Goal: Task Accomplishment & Management: Use online tool/utility

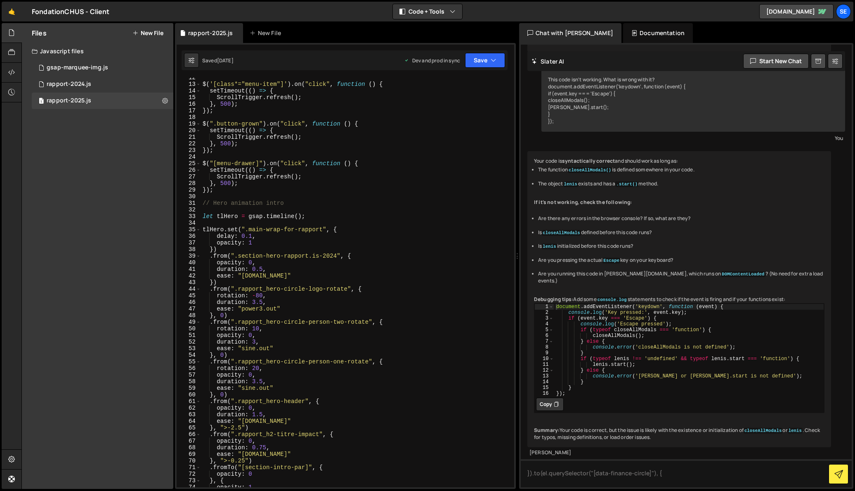
scroll to position [80, 0]
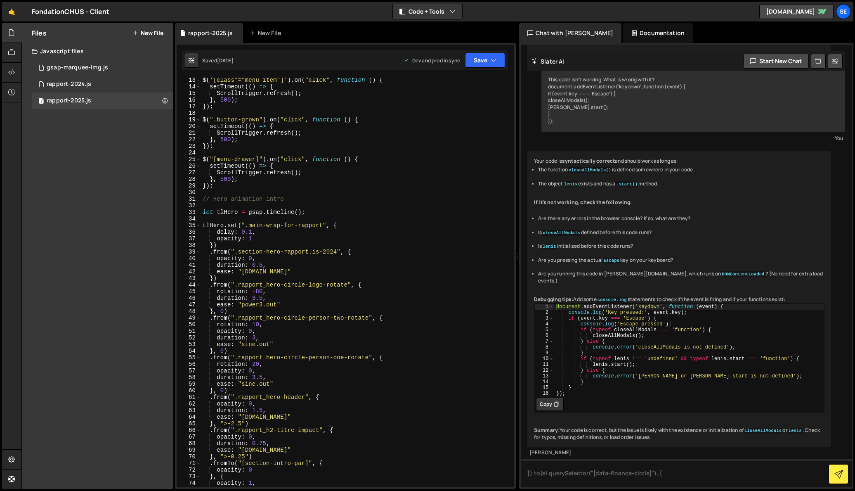
click at [225, 189] on div "$ ( '[class*="menu-item"]' ) . on ( "click" , function ( ) { setTimeout (( ) =>…" at bounding box center [356, 288] width 310 height 423
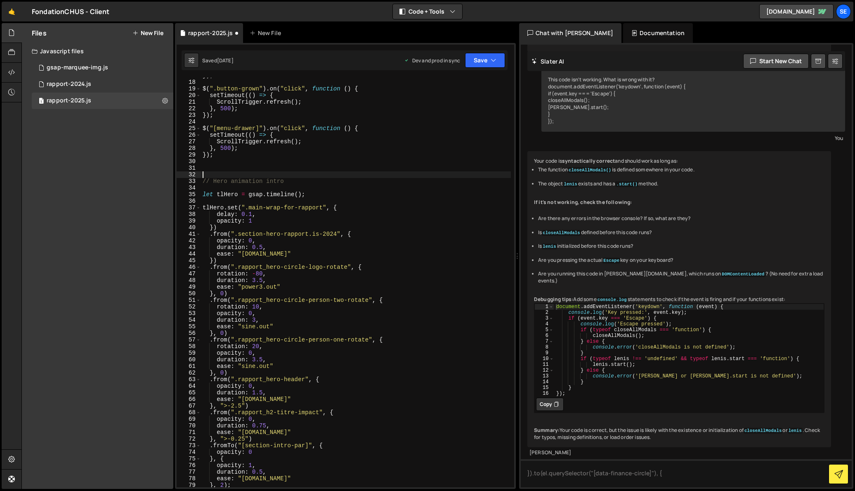
scroll to position [127, 0]
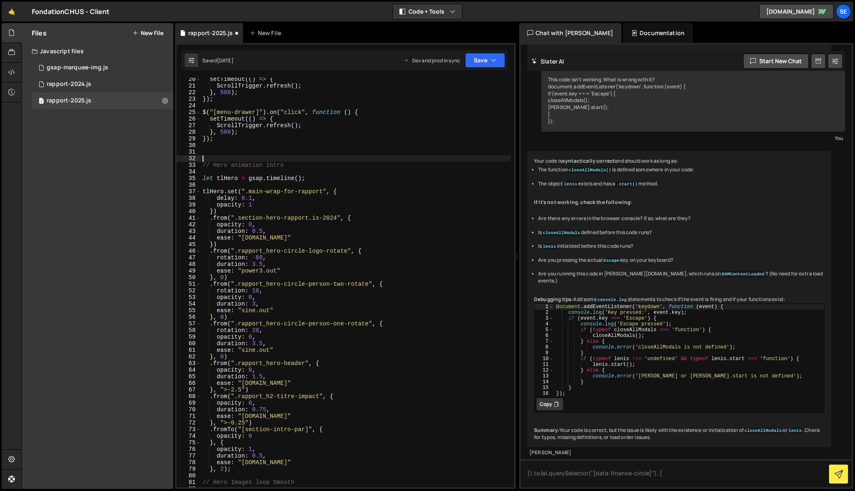
click at [213, 155] on div "setTimeout (( ) => { ScrollTrigger . refresh ( ) ; } , 500 ) ; }) ; $ ( "[menu-…" at bounding box center [356, 287] width 310 height 423
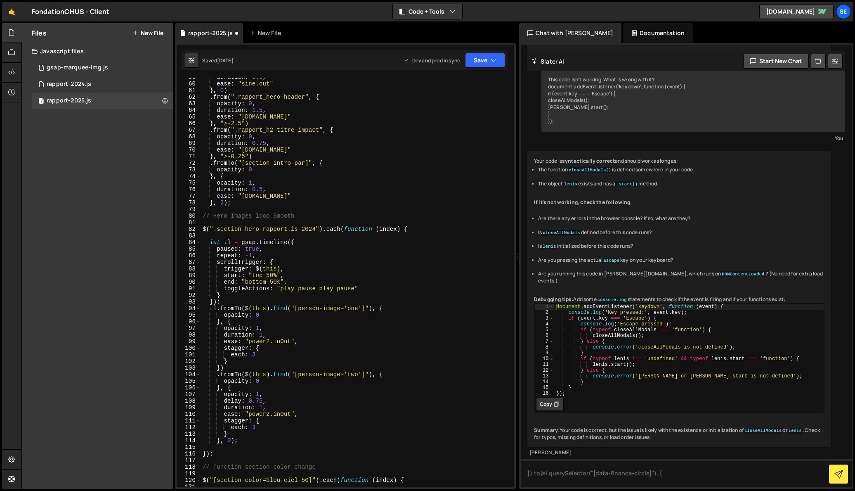
scroll to position [392, 0]
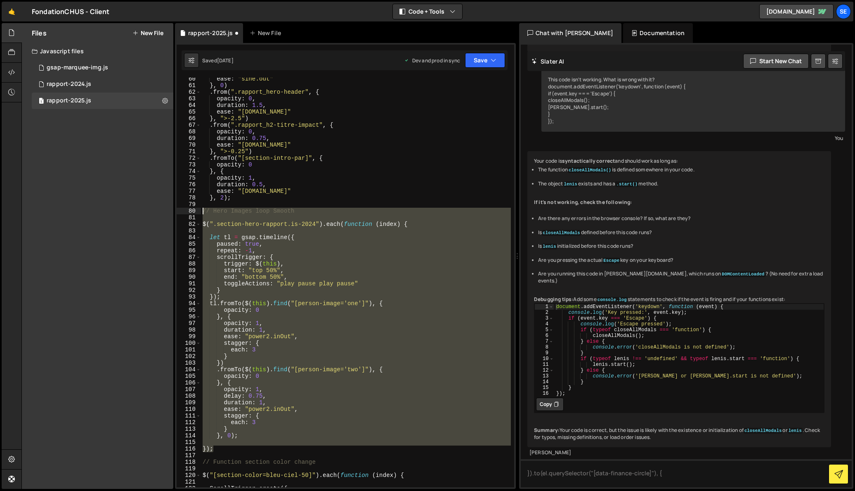
drag, startPoint x: 223, startPoint y: 446, endPoint x: 201, endPoint y: 211, distance: 235.9
click at [201, 211] on div "ease : "sine.out" } , 0 ) . from ( ".rapport_hero-header" , { opacity : 0 , dur…" at bounding box center [356, 287] width 310 height 423
click at [276, 331] on div "ease : "sine.out" } , 0 ) . from ( ".rapport_hero-header" , { opacity : 0 , dur…" at bounding box center [356, 283] width 310 height 410
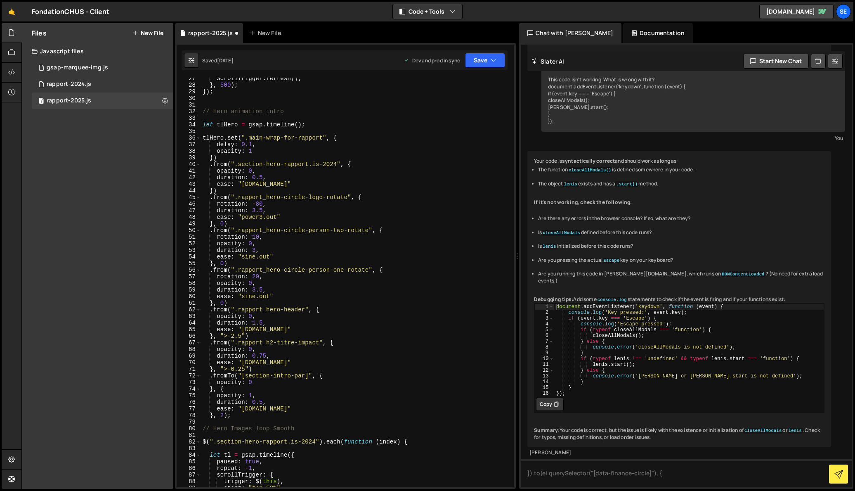
scroll to position [161, 0]
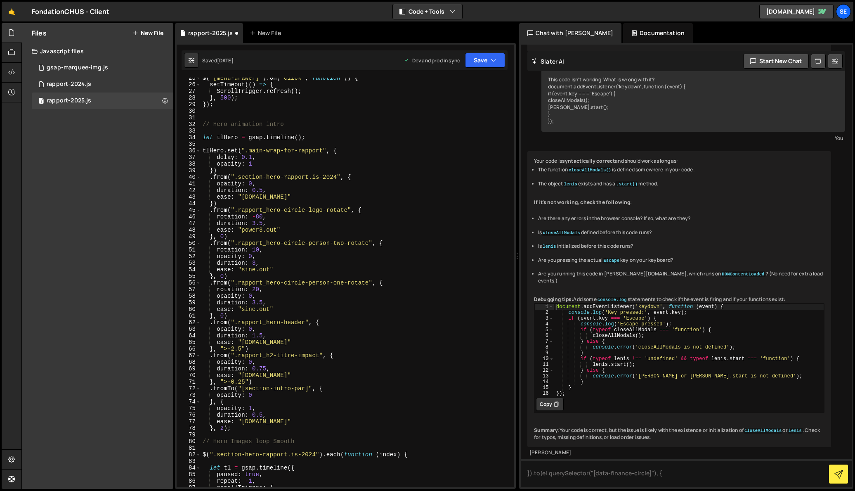
click at [244, 430] on div "$ ( "[menu-drawer]" ) . on ( "click" , function ( ) { setTimeout (( ) => { Scro…" at bounding box center [356, 286] width 310 height 423
type textarea "}, 2);"
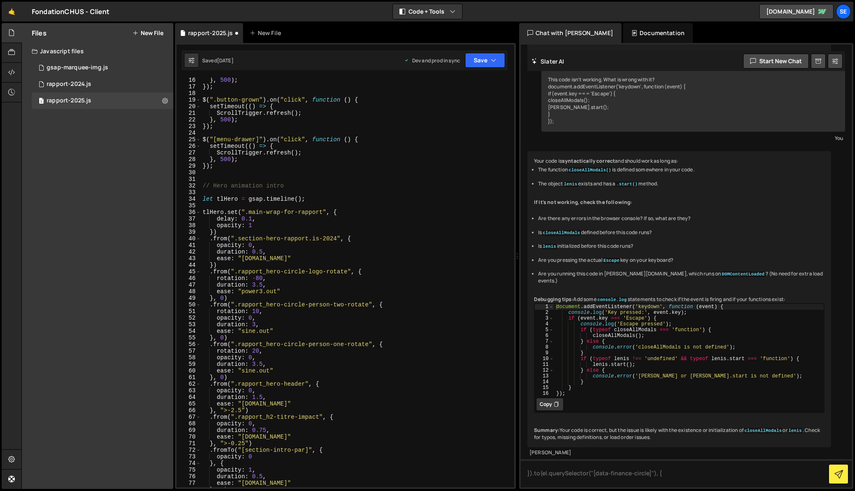
scroll to position [75, 0]
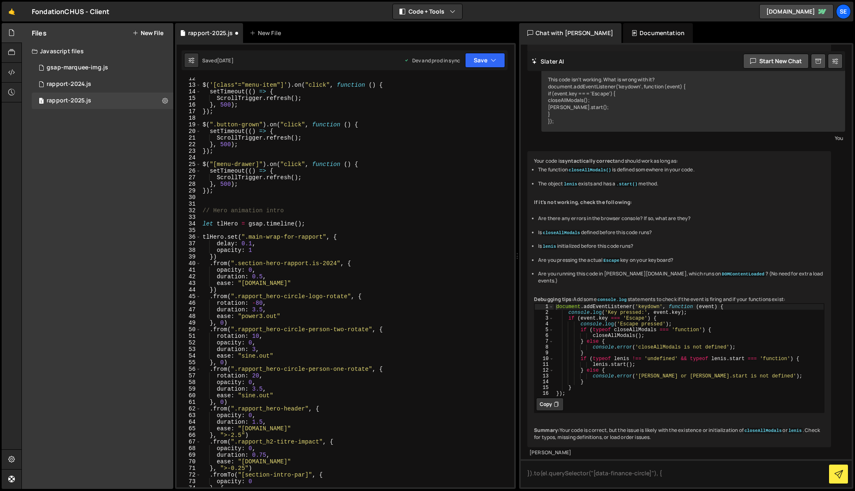
click at [287, 212] on div "$ ( '[class*="menu-item"]' ) . on ( "click" , function ( ) { setTimeout (( ) =>…" at bounding box center [356, 286] width 310 height 423
type textarea "// Hero animation intro"
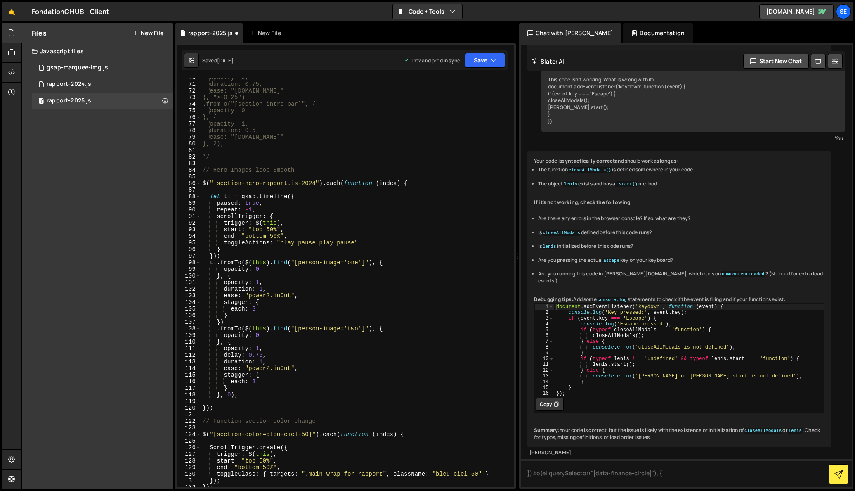
scroll to position [459, 0]
click at [315, 171] on div "opacity: 0, duration: 0.75, ease: "[DOMAIN_NAME]" }, ">-0.25") .fromTo("[sectio…" at bounding box center [356, 285] width 310 height 423
drag, startPoint x: 303, startPoint y: 169, endPoint x: 256, endPoint y: 168, distance: 47.5
click at [256, 168] on div "opacity: 0, duration: 0.75, ease: "[DOMAIN_NAME]" }, ">-0.25") .fromTo("[sectio…" at bounding box center [356, 285] width 310 height 423
type textarea "// Hero Images marquee"
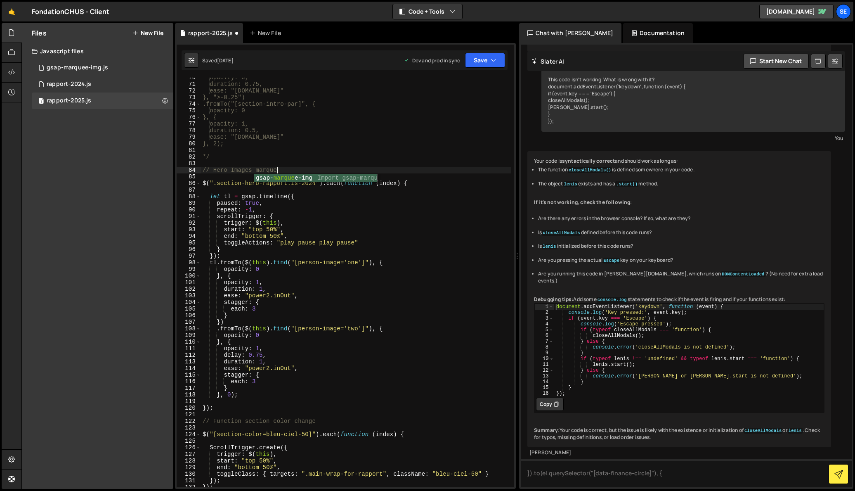
scroll to position [0, 5]
click at [293, 170] on div "opacity: 0, duration: 0.75, ease: "[DOMAIN_NAME]" }, ">-0.25") .fromTo("[sectio…" at bounding box center [356, 285] width 310 height 423
click at [277, 190] on div "opacity: 0, duration: 0.75, ease: "[DOMAIN_NAME]" }, ">-0.25") .fromTo("[sectio…" at bounding box center [356, 285] width 310 height 423
click at [288, 212] on div "opacity: 0, duration: 0.75, ease: "[DOMAIN_NAME]" }, ">-0.25") .fromTo("[sectio…" at bounding box center [356, 285] width 310 height 423
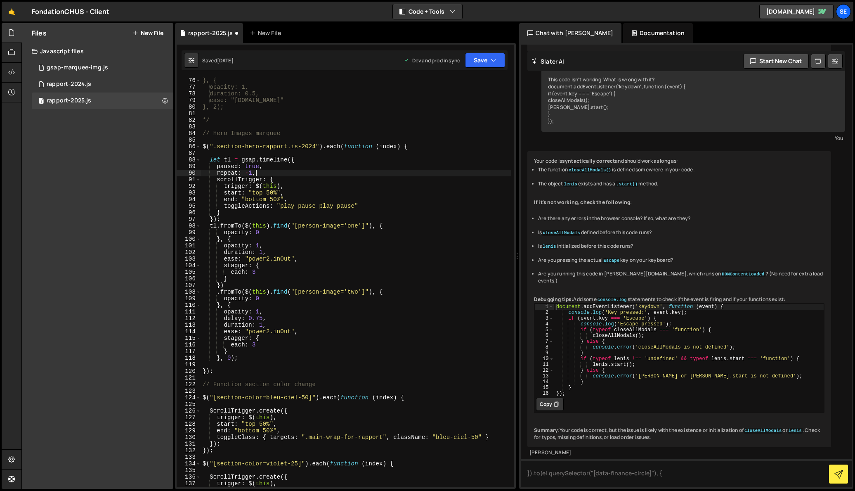
scroll to position [496, 0]
click at [277, 240] on div "}, { opacity: 1, duration: 0.5, ease: "[DOMAIN_NAME]" }, 2); */ // Hero Images …" at bounding box center [356, 288] width 310 height 423
drag, startPoint x: 339, startPoint y: 225, endPoint x: 299, endPoint y: 225, distance: 40.5
click at [299, 224] on div "}, { opacity: 1, duration: 0.5, ease: "[DOMAIN_NAME]" }, 2); */ // Hero Images …" at bounding box center [356, 288] width 310 height 423
paste textarea "data-hero-marque"
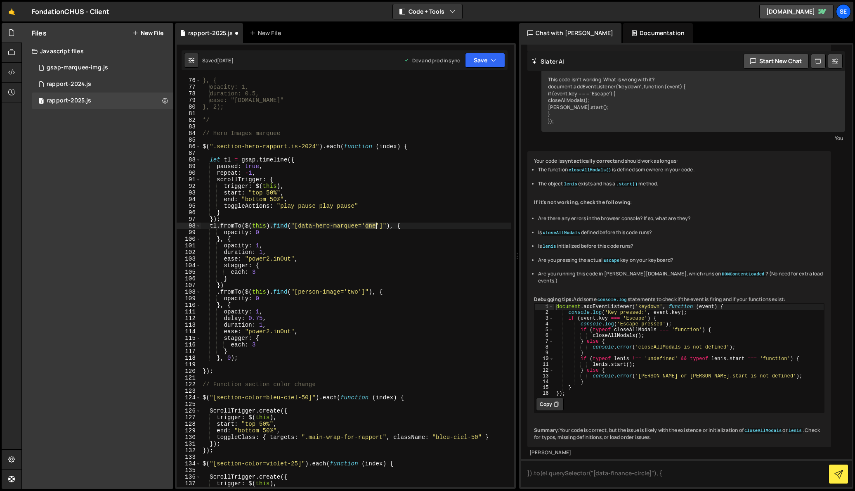
drag, startPoint x: 367, startPoint y: 224, endPoint x: 376, endPoint y: 225, distance: 8.7
click at [376, 225] on div "}, { opacity: 1, duration: 0.5, ease: "[DOMAIN_NAME]" }, 2); */ // Hero Images …" at bounding box center [356, 288] width 310 height 423
click at [235, 225] on div "}, { opacity: 1, duration: 0.5, ease: "[DOMAIN_NAME]" }, 2); */ // Hero Images …" at bounding box center [356, 288] width 310 height 423
drag, startPoint x: 239, startPoint y: 225, endPoint x: 222, endPoint y: 224, distance: 16.5
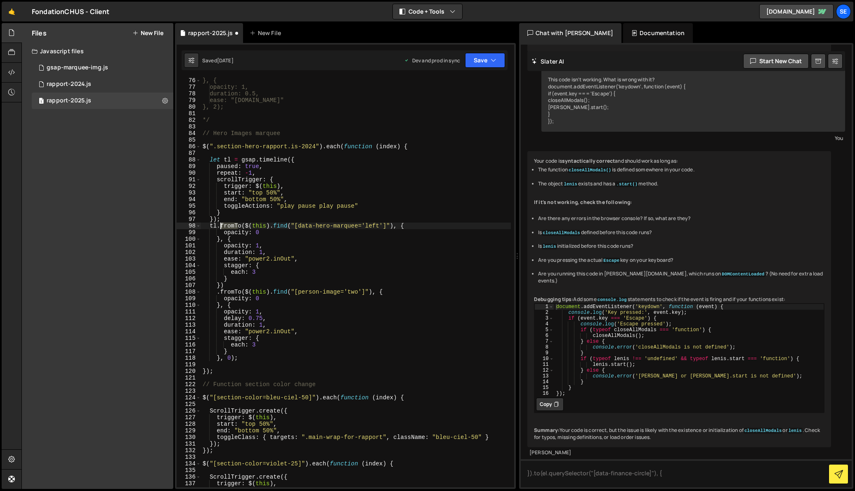
click at [222, 224] on div "}, { opacity: 1, duration: 0.5, ease: "[DOMAIN_NAME]" }, 2); */ // Hero Images …" at bounding box center [356, 288] width 310 height 423
click at [242, 224] on div "}, { opacity: 1, duration: 0.5, ease: "[DOMAIN_NAME]" }, 2); */ // Hero Images …" at bounding box center [356, 288] width 310 height 423
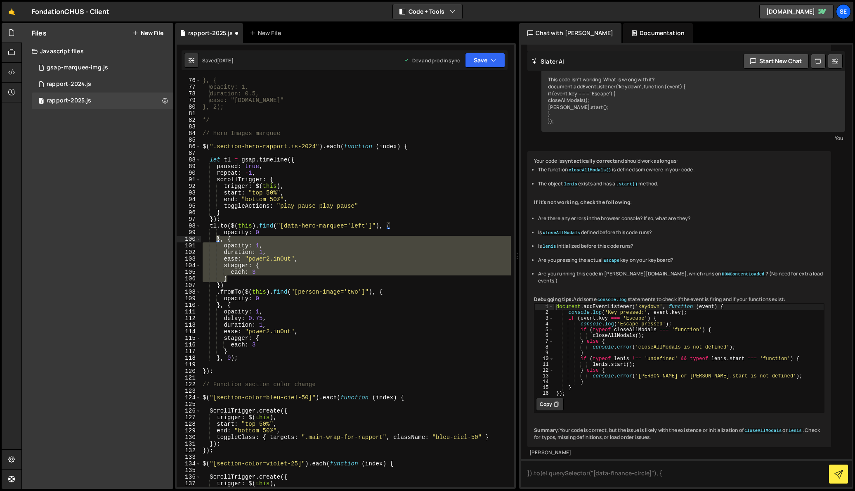
drag, startPoint x: 233, startPoint y: 277, endPoint x: 216, endPoint y: 239, distance: 41.6
click at [216, 239] on div "}, { opacity: 1, duration: 0.5, ease: "[DOMAIN_NAME]" }, 2); */ // Hero Images …" at bounding box center [356, 288] width 310 height 423
type textarea "}, { opacity: 1,"
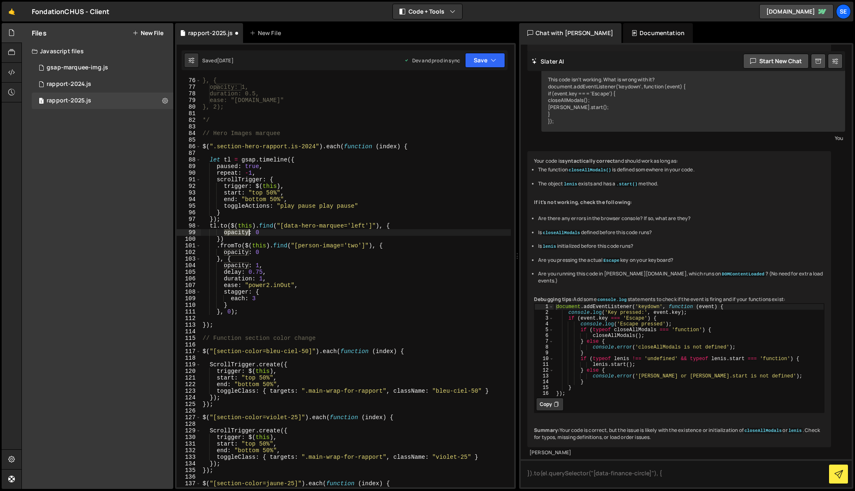
drag, startPoint x: 224, startPoint y: 232, endPoint x: 248, endPoint y: 233, distance: 24.4
click at [248, 233] on div "}, { opacity: 1, duration: 0.5, ease: "[DOMAIN_NAME]" }, 2); */ // Hero Images …" at bounding box center [356, 288] width 310 height 423
click at [264, 233] on div "}, { opacity: 1, duration: 0.5, ease: "[DOMAIN_NAME]" }, 2); */ // Hero Images …" at bounding box center [356, 288] width 310 height 423
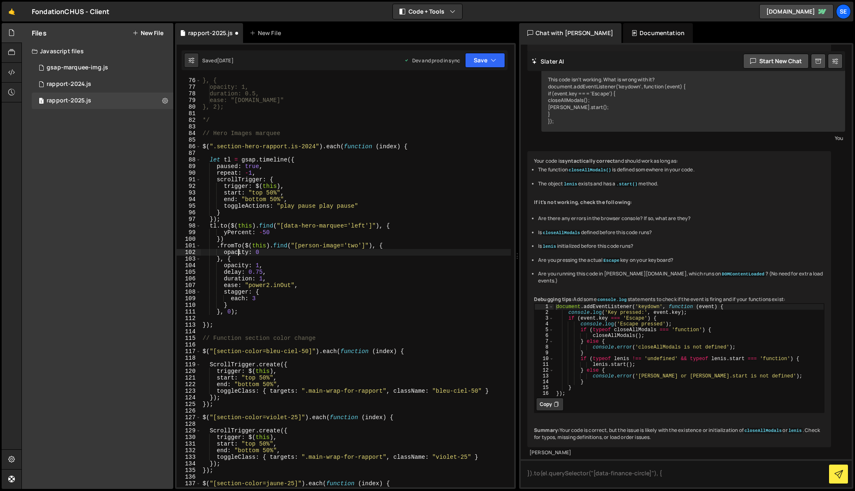
click at [239, 250] on div "}, { opacity: 1, duration: 0.5, ease: "[DOMAIN_NAME]" }, 2); */ // Hero Images …" at bounding box center [356, 288] width 310 height 423
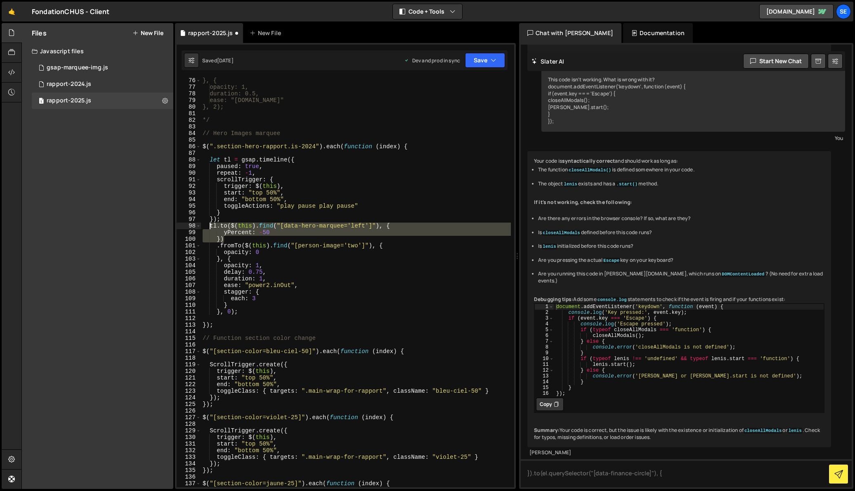
drag, startPoint x: 230, startPoint y: 239, endPoint x: 209, endPoint y: 228, distance: 23.4
click at [209, 228] on div "}, { opacity: 1, duration: 0.5, ease: "[DOMAIN_NAME]" }, 2); */ // Hero Images …" at bounding box center [356, 288] width 310 height 423
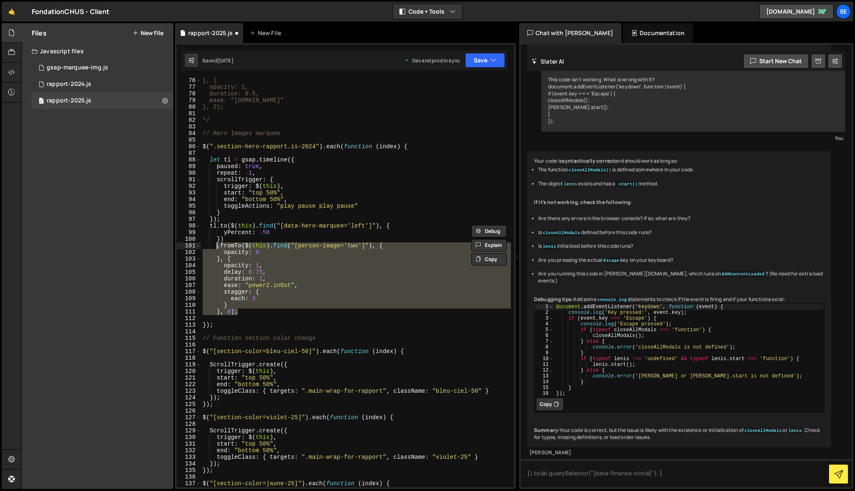
drag, startPoint x: 243, startPoint y: 310, endPoint x: 216, endPoint y: 245, distance: 70.5
click at [216, 245] on div "}, { opacity: 1, duration: 0.5, ease: "[DOMAIN_NAME]" }, 2); */ // Hero Images …" at bounding box center [356, 288] width 310 height 423
paste textarea "})"
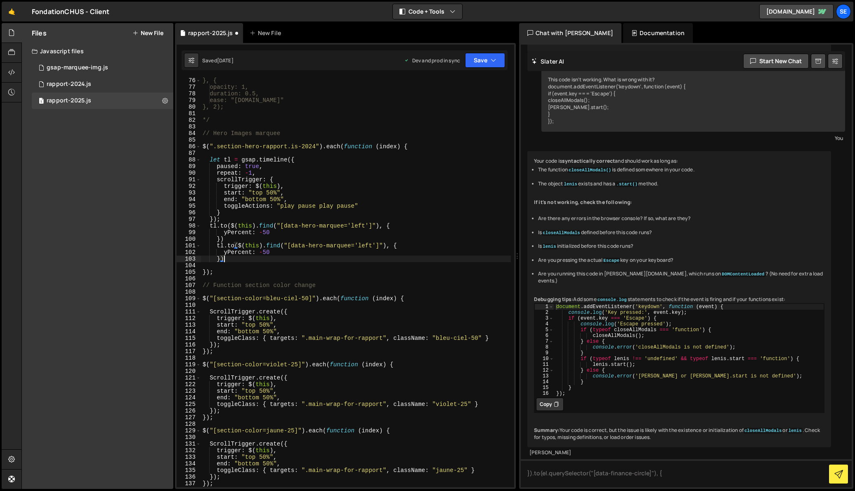
click at [372, 244] on div "}, { opacity: 1, duration: 0.5, ease: "[DOMAIN_NAME]" }, 2); */ // Hero Images …" at bounding box center [356, 288] width 310 height 423
click at [262, 251] on div "}, { opacity: 1, duration: 0.5, ease: "[DOMAIN_NAME]" }, 2); */ // Hero Images …" at bounding box center [356, 288] width 310 height 423
click at [229, 260] on div "}, { opacity: 1, duration: 0.5, ease: "[DOMAIN_NAME]" }, 2); */ // Hero Images …" at bounding box center [356, 288] width 310 height 423
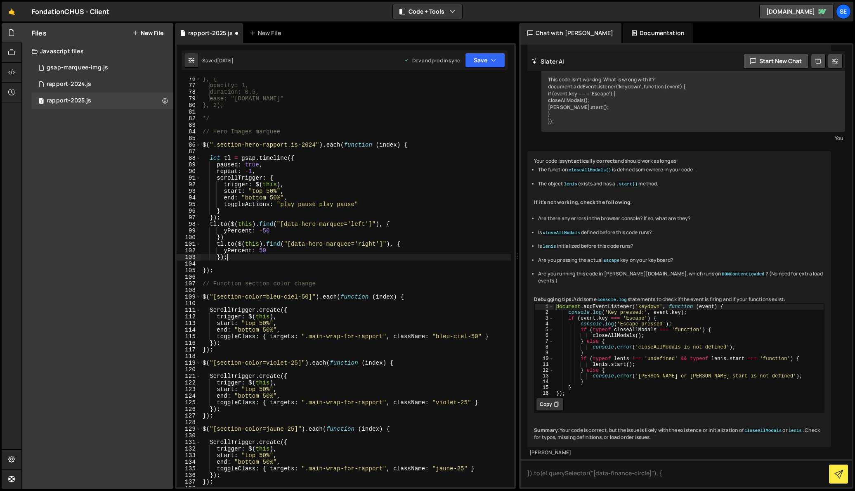
scroll to position [497, 0]
click at [268, 250] on div "}, { opacity: 1, duration: 0.5, ease: "[DOMAIN_NAME]" }, 2); */ // Hero Images …" at bounding box center [356, 287] width 310 height 423
click at [251, 170] on div "}, { opacity: 1, duration: 0.5, ease: "[DOMAIN_NAME]" }, 2); */ // Hero Images …" at bounding box center [356, 287] width 310 height 423
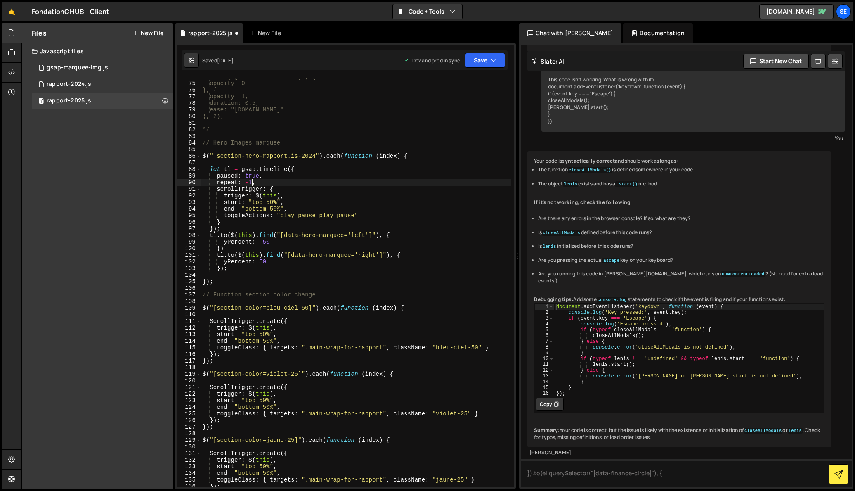
scroll to position [485, 0]
click at [230, 273] on div ".fromTo("[section-intro-par]", { opacity: 0 }, { opacity: 1, duration: 0.5, eas…" at bounding box center [356, 286] width 310 height 423
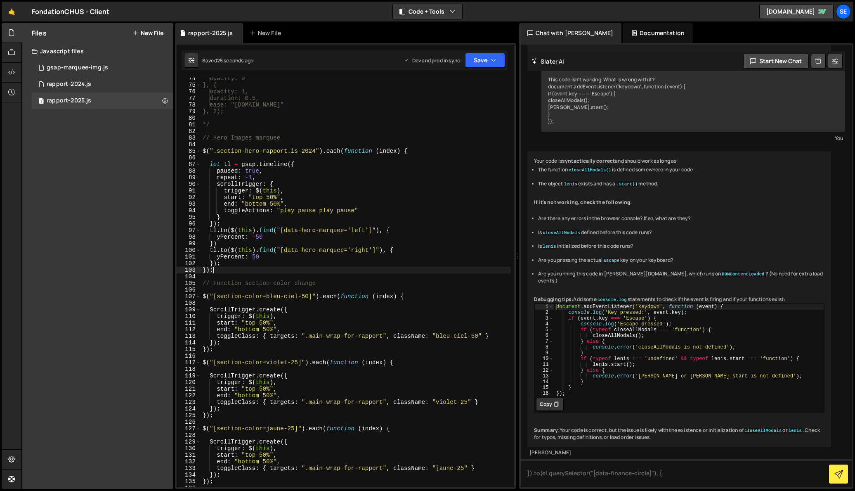
scroll to position [485, 0]
click at [317, 151] on div "opacity: 0 }, { opacity: 1, duration: 0.5, ease: "[DOMAIN_NAME]" }, 2); */ // H…" at bounding box center [356, 286] width 310 height 423
click at [317, 169] on div "opacity: 0 }, { opacity: 1, duration: 0.5, ease: "[DOMAIN_NAME]" }, 2); */ // H…" at bounding box center [356, 286] width 310 height 423
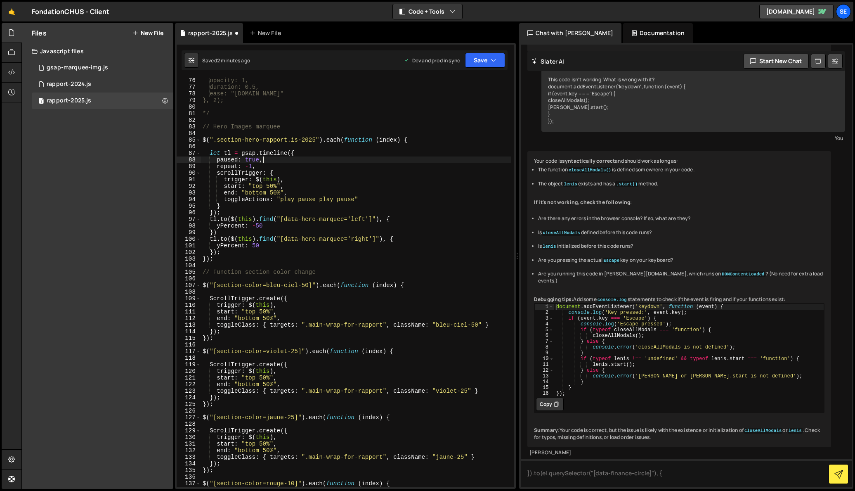
scroll to position [496, 0]
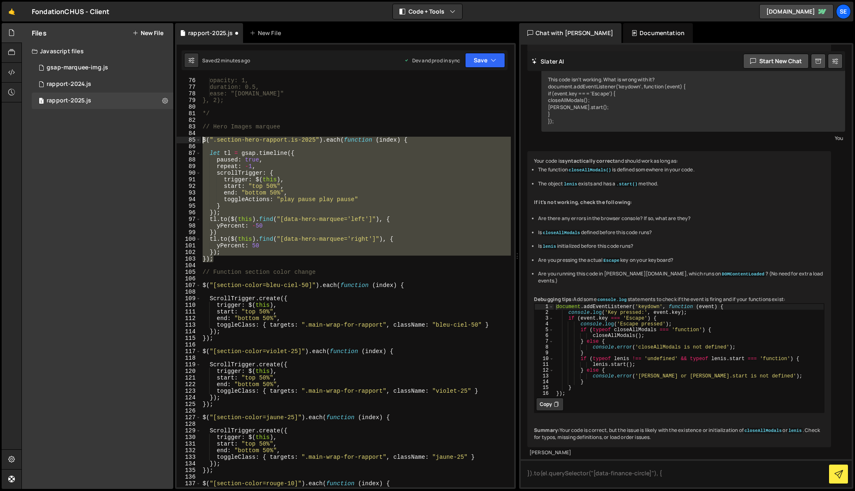
drag, startPoint x: 225, startPoint y: 258, endPoint x: 203, endPoint y: 141, distance: 118.9
click at [203, 141] on div "opacity: 1, duration: 0.5, ease: "[DOMAIN_NAME]" }, 2); */ // Hero Images marqu…" at bounding box center [356, 288] width 310 height 423
type textarea "$(".section-hero-rapport.is-2025").each(function (index) {"
click at [492, 144] on button "Debug" at bounding box center [489, 145] width 36 height 12
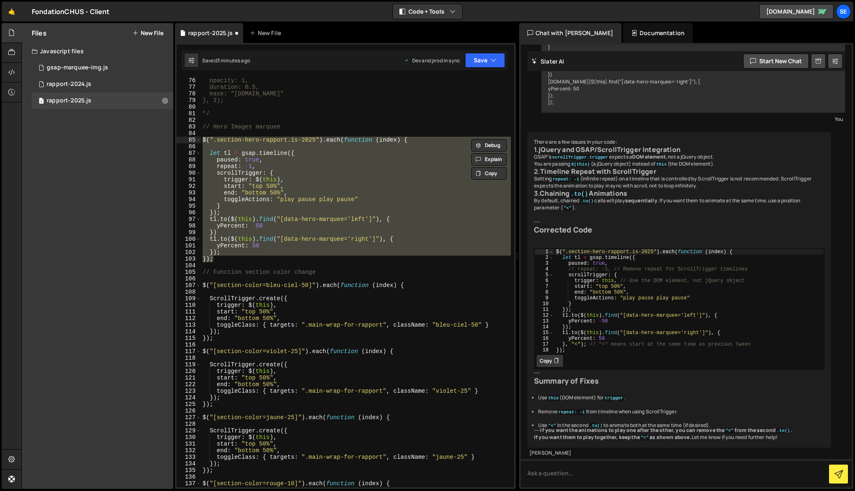
scroll to position [0, 1]
click at [233, 252] on div "opacity: 1, duration: 0.5, ease: "[DOMAIN_NAME]" }, 2); */ // Hero Images marqu…" at bounding box center [356, 288] width 310 height 423
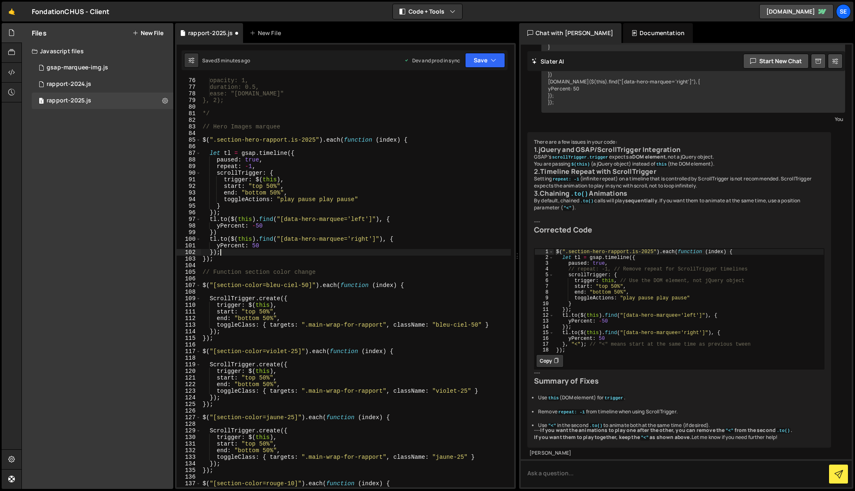
click at [230, 262] on div "opacity: 1, duration: 0.5, ease: "[DOMAIN_NAME]" }, 2); */ // Hero Images marqu…" at bounding box center [356, 288] width 310 height 423
type textarea "});"
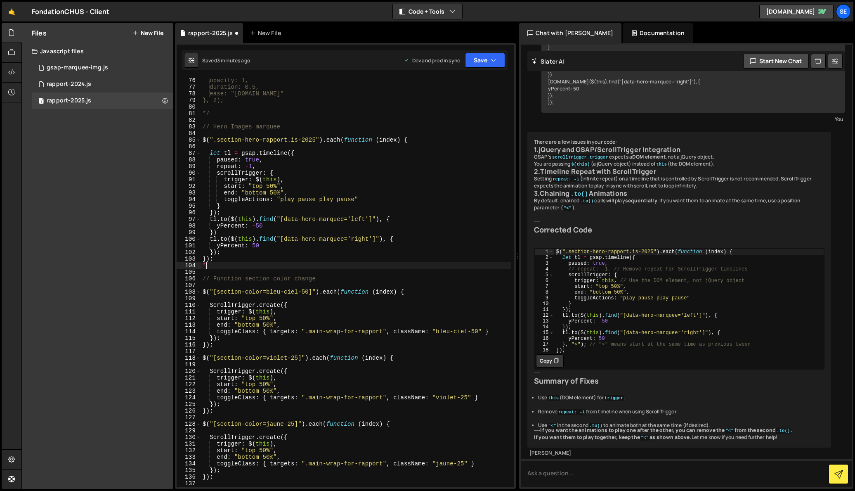
type textarea "*/"
click at [217, 119] on div "opacity: 1, duration: 0.5, ease: "[DOMAIN_NAME]" }, 2); */ // Hero Images marqu…" at bounding box center [356, 288] width 310 height 423
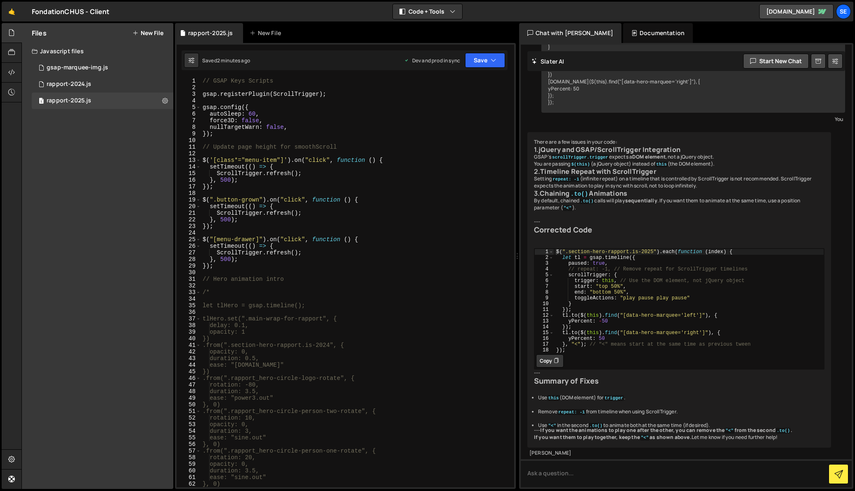
scroll to position [705, 0]
click at [164, 101] on icon at bounding box center [165, 101] width 6 height 8
click at [206, 120] on button "Edit File Settings" at bounding box center [215, 118] width 81 height 17
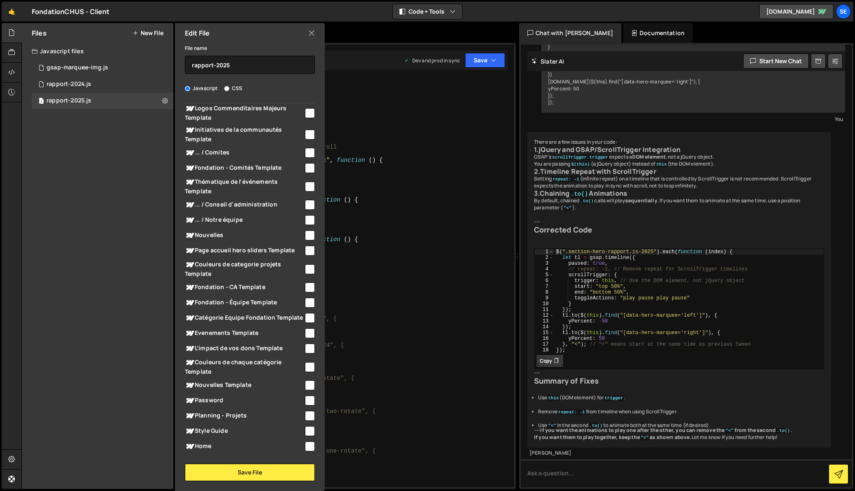
scroll to position [0, 0]
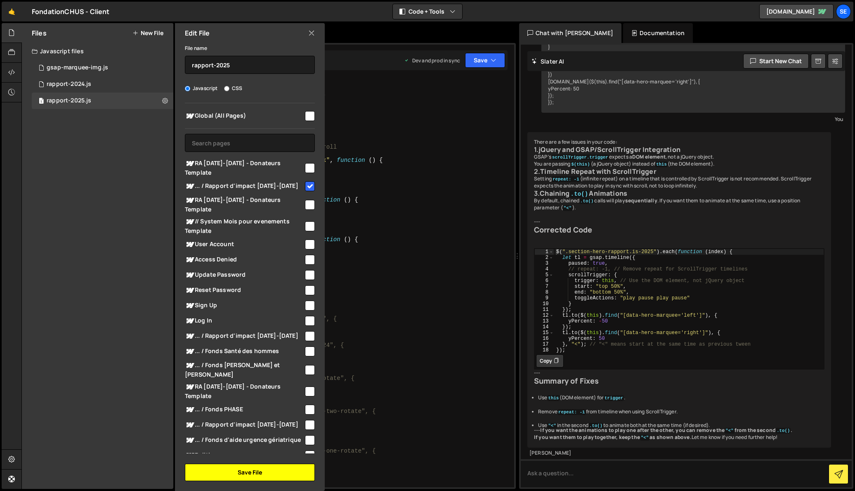
click at [265, 475] on button "Save File" at bounding box center [250, 472] width 130 height 17
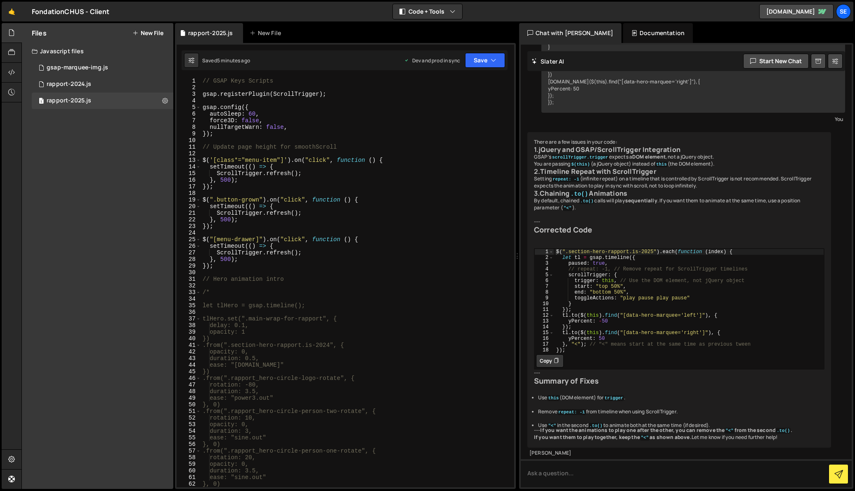
click at [268, 335] on div "// GSAP Keys Scripts gsap . registerPlugin ( ScrollTrigger ) ; gsap . config ({…" at bounding box center [356, 289] width 310 height 423
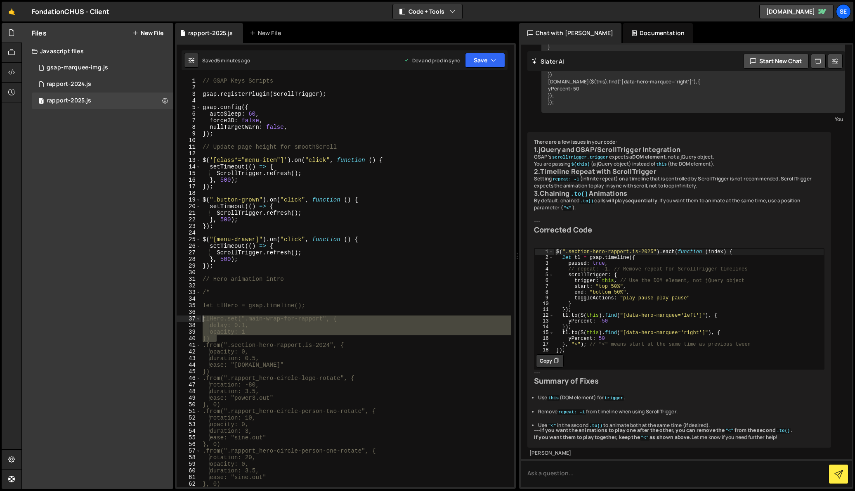
drag, startPoint x: 222, startPoint y: 336, endPoint x: 202, endPoint y: 320, distance: 25.7
click at [202, 320] on div "// GSAP Keys Scripts gsap . registerPlugin ( ScrollTrigger ) ; gsap . config ({…" at bounding box center [356, 289] width 310 height 423
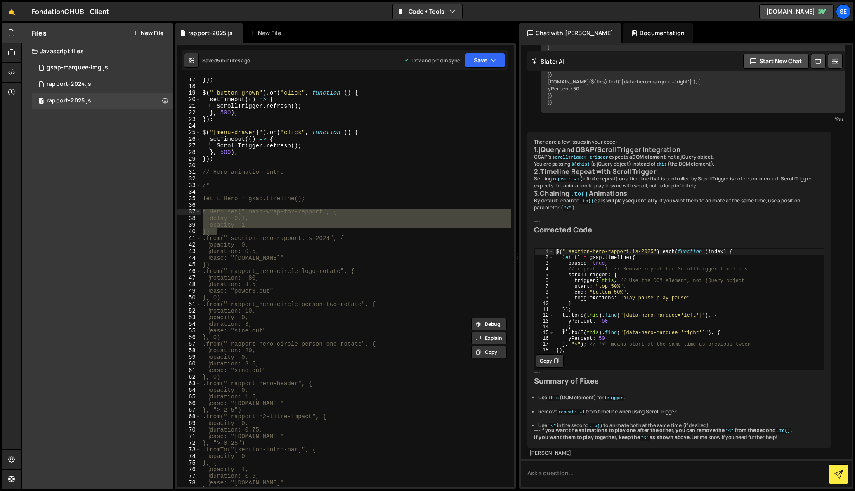
scroll to position [119, 0]
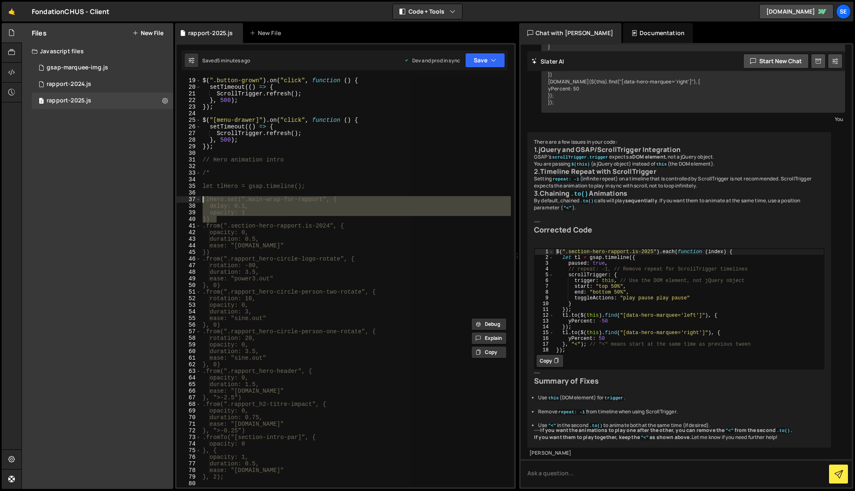
click at [252, 222] on div "$ ( ".button-grown" ) . on ( "click" , function ( ) { setTimeout (( ) => { Scro…" at bounding box center [356, 283] width 310 height 410
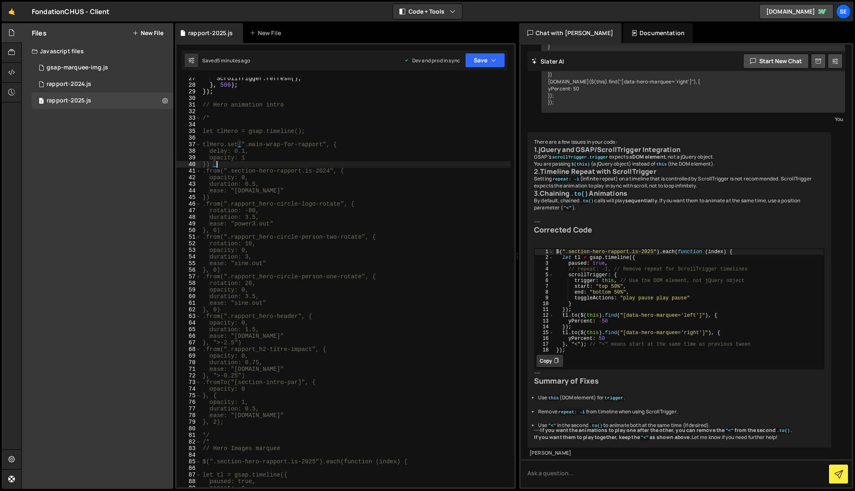
scroll to position [177, 0]
drag, startPoint x: 226, startPoint y: 432, endPoint x: 203, endPoint y: 430, distance: 23.6
click at [203, 430] on div "ScrollTrigger . refresh ( ) ; } , 500 ) ; }) ; // Hero animation intro /* let t…" at bounding box center [356, 283] width 310 height 423
type textarea "*/"
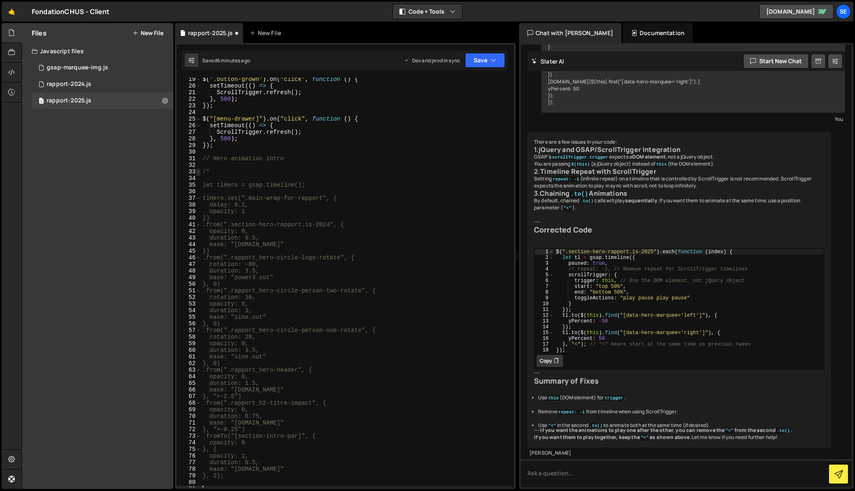
scroll to position [120, 0]
drag, startPoint x: 213, startPoint y: 173, endPoint x: 191, endPoint y: 169, distance: 23.1
click at [189, 168] on div "19 20 21 22 23 24 25 26 27 28 29 30 31 32 33 34 35 36 37 38 39 40 41 42 43 44 4…" at bounding box center [346, 283] width 338 height 410
type textarea "/*"
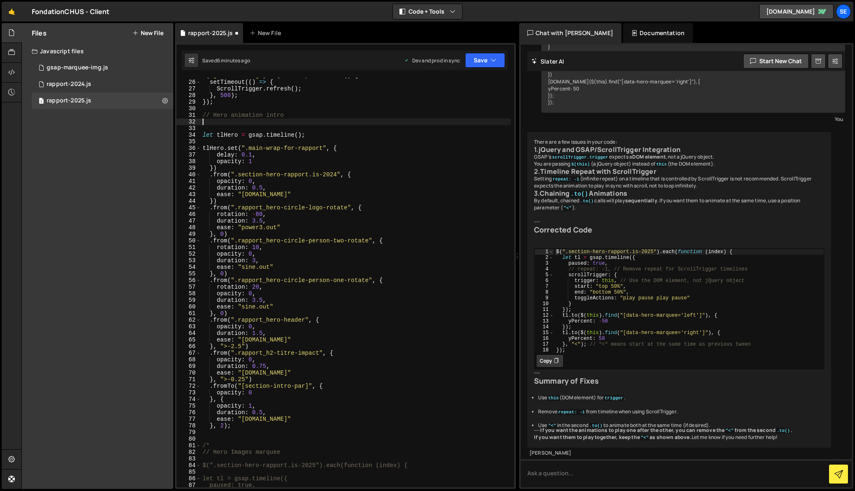
scroll to position [164, 0]
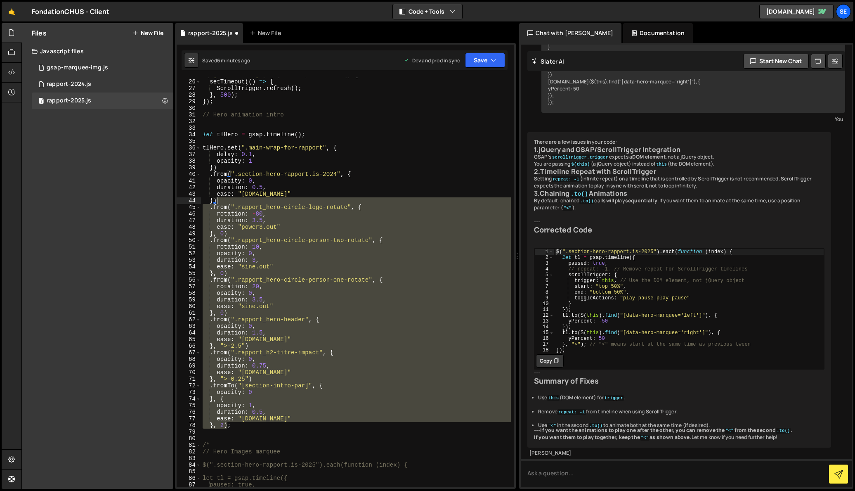
drag, startPoint x: 227, startPoint y: 425, endPoint x: 223, endPoint y: 201, distance: 223.4
click at [223, 202] on div "$ ( "[menu-drawer]" ) . on ( "click" , function ( ) { setTimeout (( ) => { Scro…" at bounding box center [356, 283] width 310 height 423
type textarea "});"
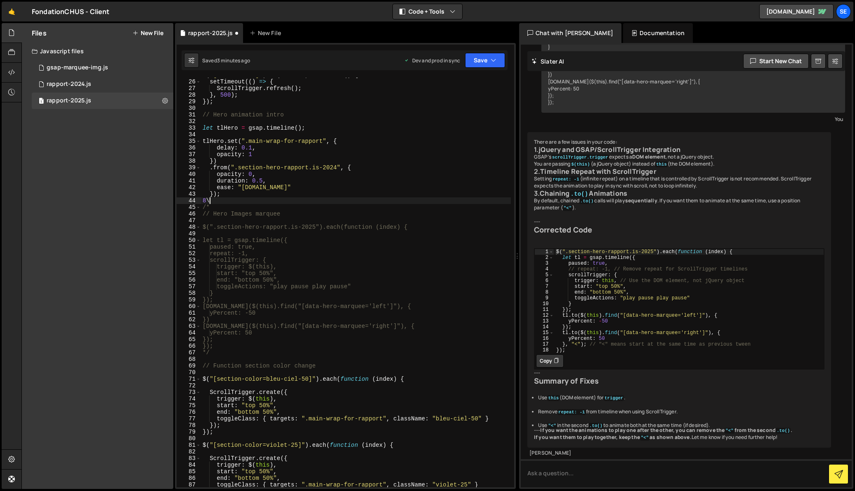
type textarea "8"
type textarea "*/"
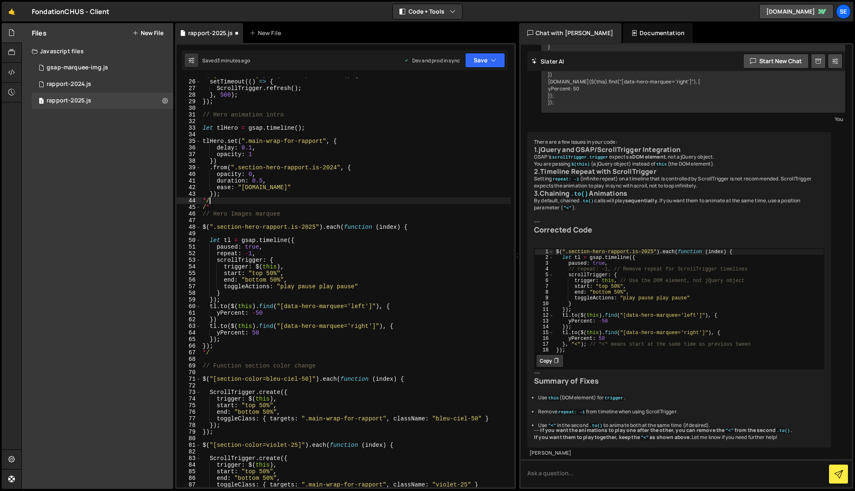
click at [232, 119] on div "$ ( "[menu-drawer]" ) . on ( "click" , function ( ) { setTimeout (( ) => { Scro…" at bounding box center [356, 283] width 310 height 423
click at [225, 105] on div "$ ( "[menu-drawer]" ) . on ( "click" , function ( ) { setTimeout (( ) => { Scro…" at bounding box center [356, 283] width 310 height 423
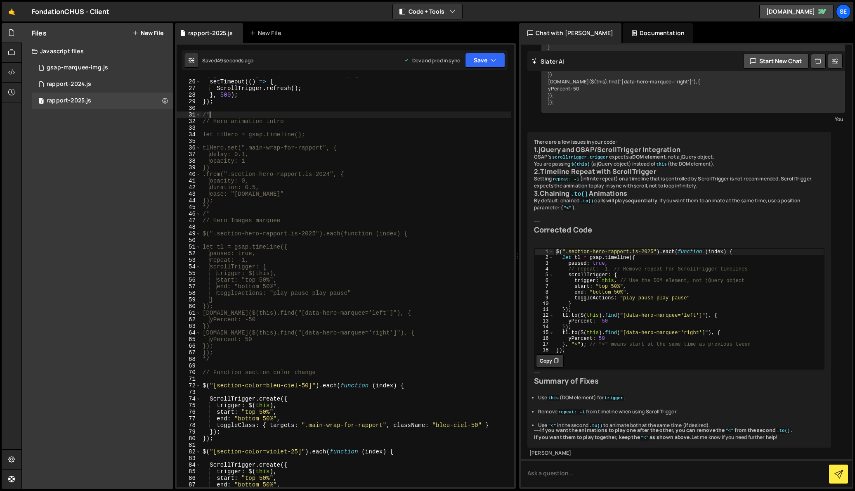
click at [258, 236] on div "$ ( "[menu-drawer]" ) . on ( "click" , function ( ) { setTimeout (( ) => { Scro…" at bounding box center [356, 283] width 310 height 423
drag, startPoint x: 209, startPoint y: 213, endPoint x: 201, endPoint y: 213, distance: 8.3
click at [201, 213] on div "$(".section-hero-rapport.is-2025").each(function (index) { 25 26 27 28 29 30 31…" at bounding box center [346, 283] width 338 height 410
type textarea "/*"
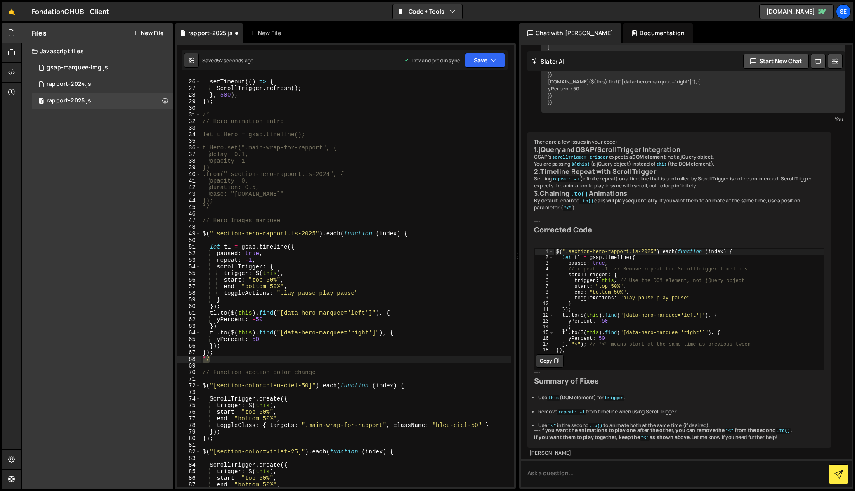
drag, startPoint x: 219, startPoint y: 362, endPoint x: 201, endPoint y: 359, distance: 18.4
click at [201, 359] on div "$ ( "[menu-drawer]" ) . on ( "click" , function ( ) { setTimeout (( ) => { Scro…" at bounding box center [356, 283] width 310 height 423
type textarea "*/"
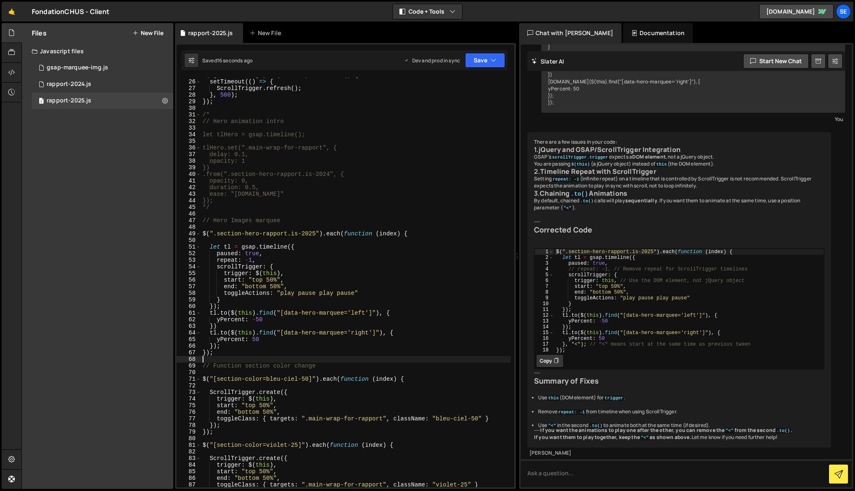
click at [256, 320] on div "$ ( "[menu-drawer]" ) . on ( "click" , function ( ) { setTimeout (( ) => { Scro…" at bounding box center [356, 283] width 310 height 423
click at [252, 339] on div "$ ( "[menu-drawer]" ) . on ( "click" , function ( ) { setTimeout (( ) => { Scro…" at bounding box center [356, 283] width 310 height 423
drag, startPoint x: 217, startPoint y: 331, endPoint x: 211, endPoint y: 324, distance: 8.8
click at [211, 324] on div "$ ( "[menu-drawer]" ) . on ( "click" , function ( ) { setTimeout (( ) => { Scro…" at bounding box center [356, 283] width 310 height 423
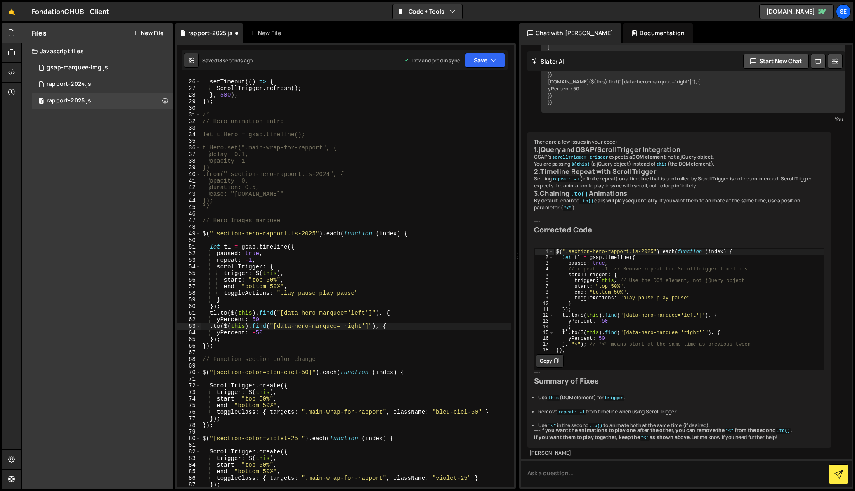
click at [213, 339] on div "$ ( "[menu-drawer]" ) . on ( "click" , function ( ) { setTimeout (( ) => { Scro…" at bounding box center [356, 283] width 310 height 423
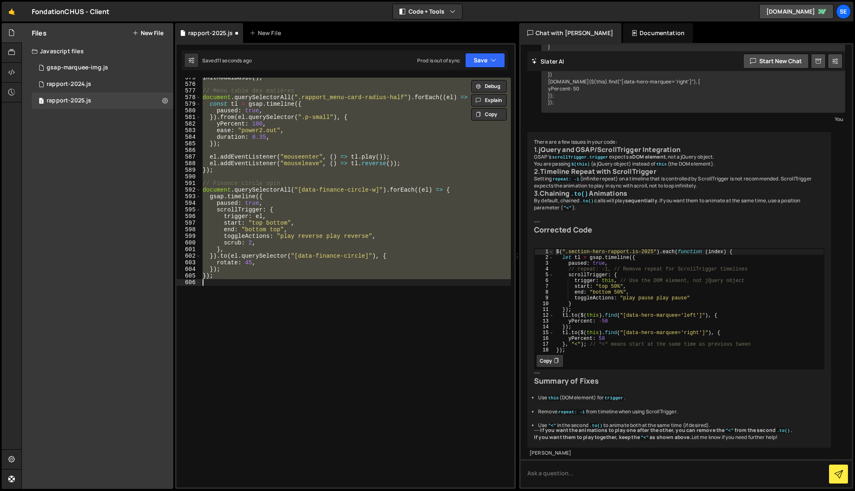
scroll to position [218, 0]
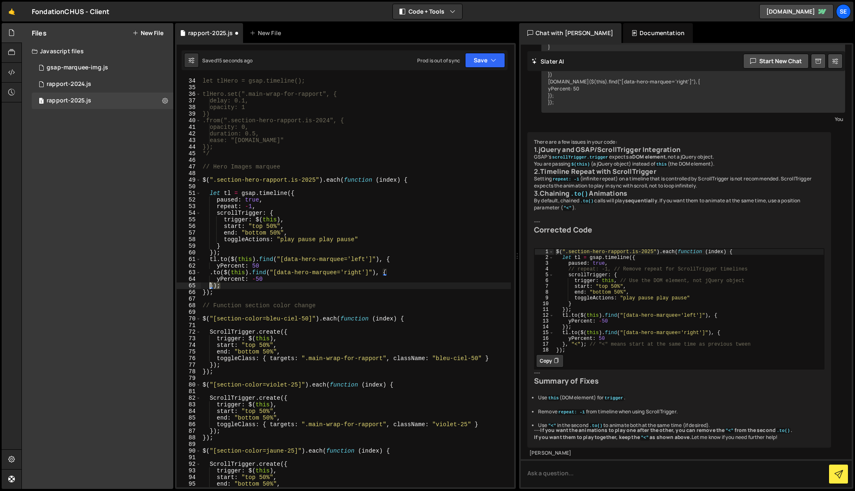
drag, startPoint x: 221, startPoint y: 286, endPoint x: 210, endPoint y: 286, distance: 11.2
click at [210, 286] on div "let tlHero = gsap.timeline(); tlHero.set(".main-wrap-for-rapport", { delay: 0.1…" at bounding box center [356, 289] width 310 height 423
click at [260, 263] on div "let tlHero = gsap.timeline(); tlHero.set(".main-wrap-for-rapport", { delay: 0.1…" at bounding box center [356, 289] width 310 height 423
type textarea "yPercent: 50"
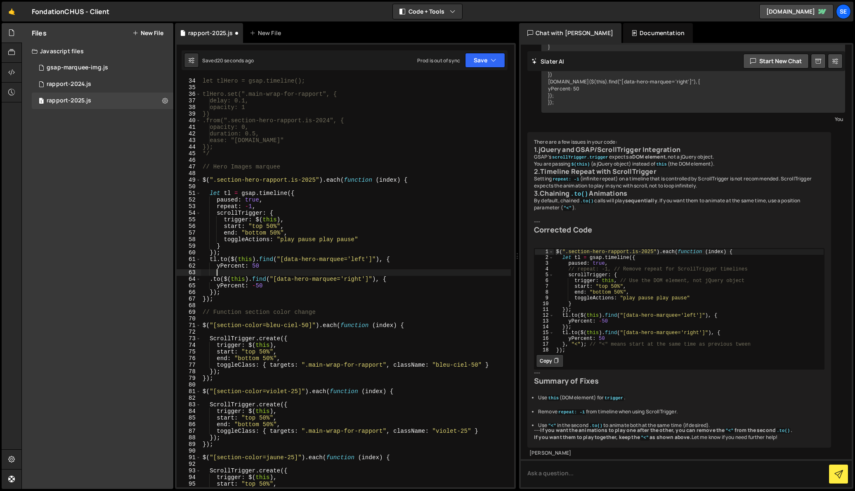
paste textarea "});"
click at [213, 293] on div "let tlHero = gsap.timeline(); tlHero.set(".main-wrap-for-rapport", { delay: 0.1…" at bounding box center [356, 289] width 310 height 423
click at [268, 266] on div "let tlHero = gsap.timeline(); tlHero.set(".main-wrap-for-rapport", { delay: 0.1…" at bounding box center [356, 289] width 310 height 423
type textarea "yPercent: 50,"
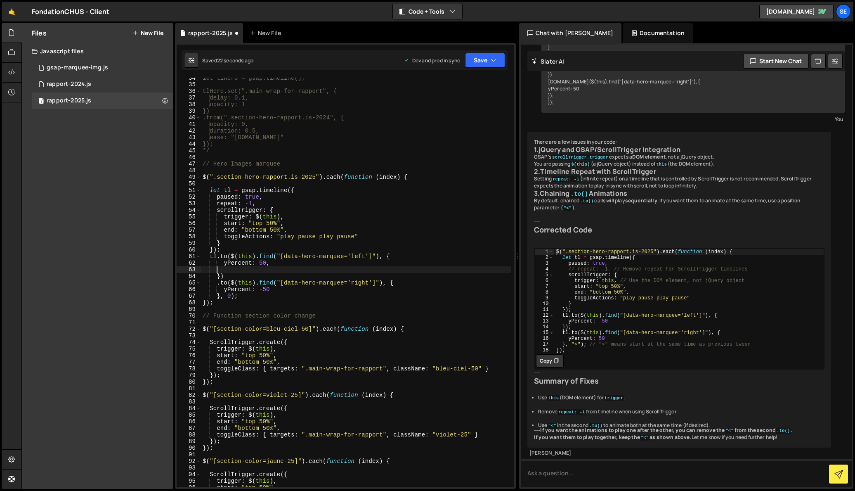
scroll to position [0, 0]
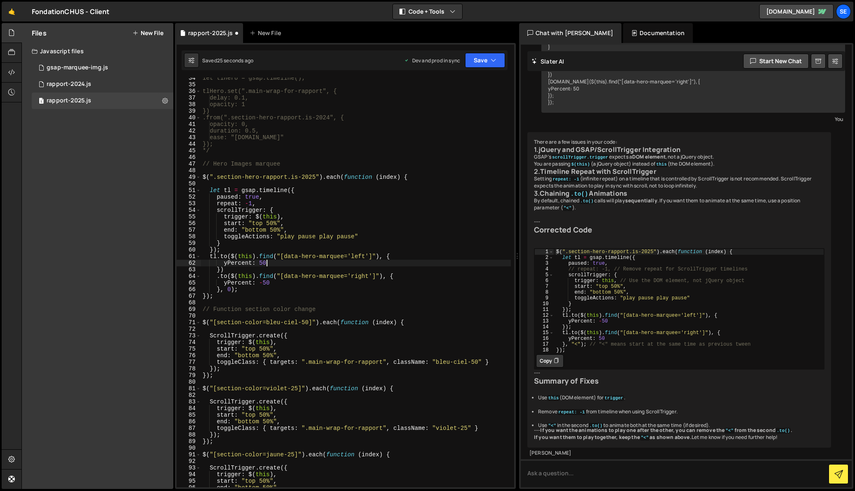
click at [264, 196] on div "let tlHero = gsap.timeline(); tlHero.set(".main-wrap-for-rapport", { delay: 0.1…" at bounding box center [356, 286] width 310 height 423
click at [257, 204] on div "let tlHero = gsap.timeline(); tlHero.set(".main-wrap-for-rapport", { delay: 0.1…" at bounding box center [356, 286] width 310 height 423
type textarea "repeat: -1,"
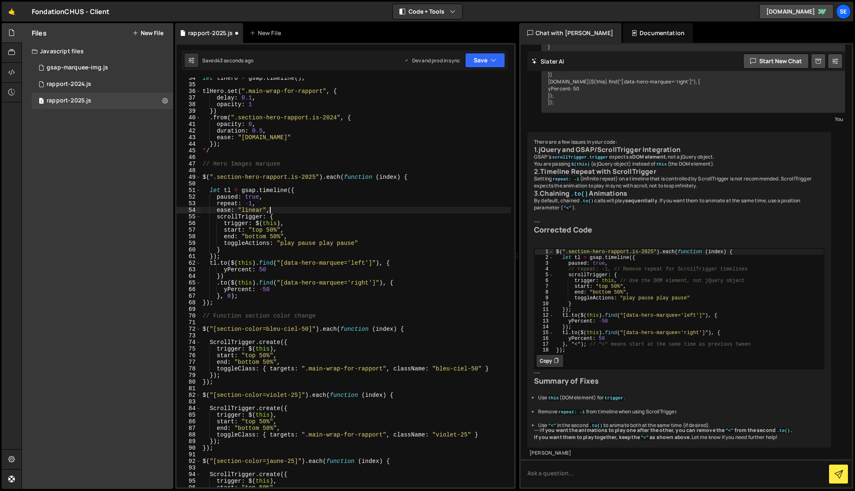
scroll to position [0, 4]
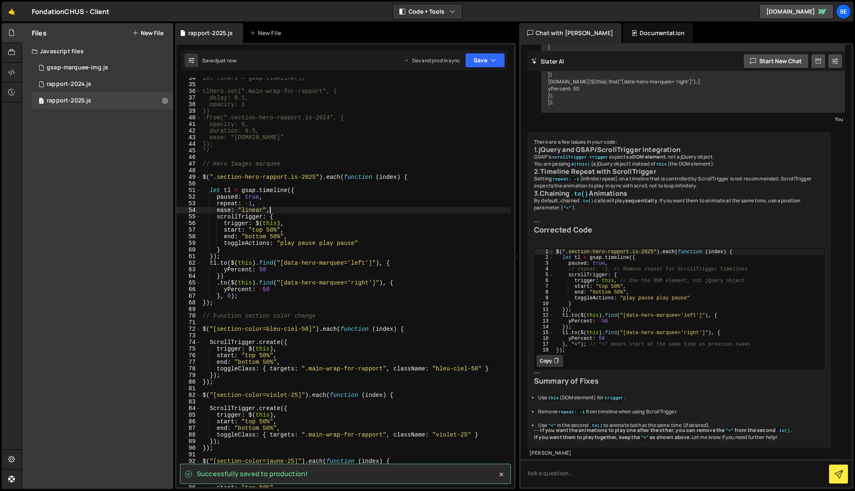
type textarea "ease: "linear","
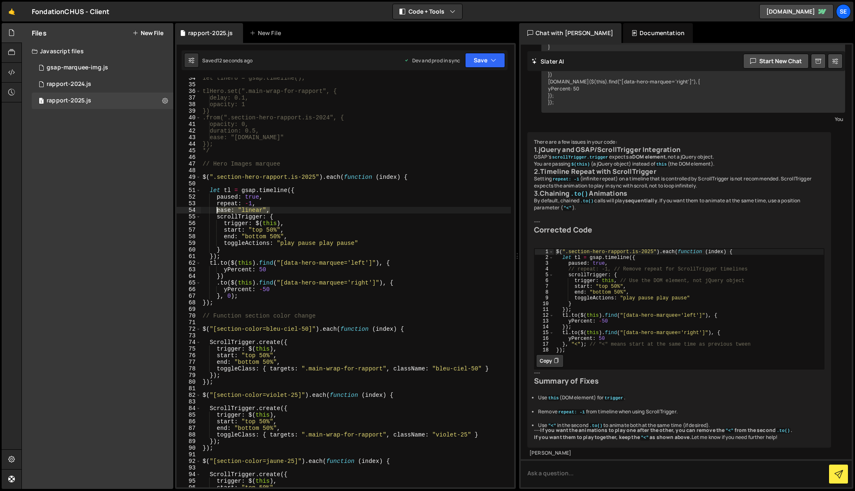
drag, startPoint x: 271, startPoint y: 210, endPoint x: 217, endPoint y: 208, distance: 54.1
click at [217, 208] on div "let tlHero = gsap.timeline(); tlHero.set(".main-wrap-for-rapport", { delay: 0.1…" at bounding box center [356, 286] width 310 height 423
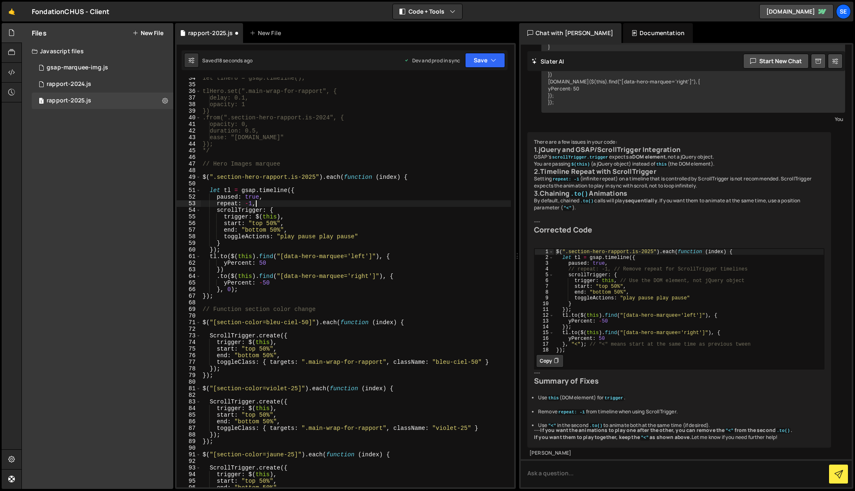
click at [268, 262] on div "let tlHero = gsap.timeline(); tlHero.set(".main-wrap-for-rapport", { delay: 0.1…" at bounding box center [356, 286] width 310 height 423
type textarea "yPercent: 50"
type textarea "yPercent: 50,"
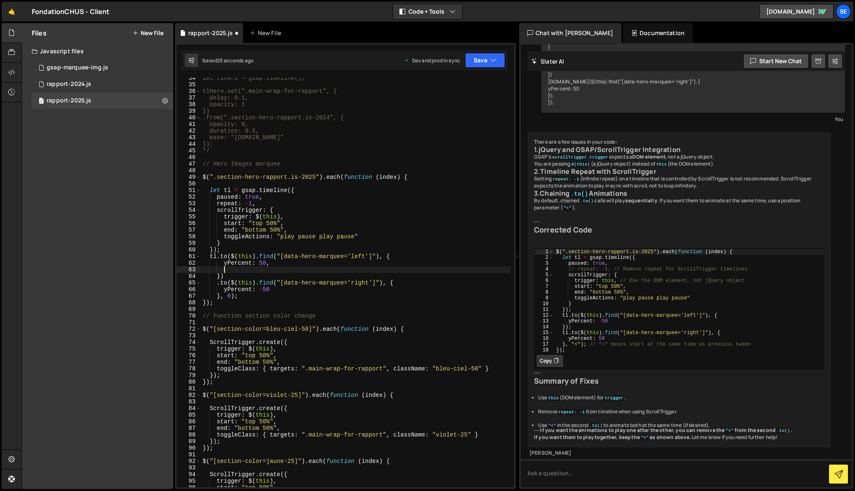
paste textarea "ease: "linear","
drag, startPoint x: 251, startPoint y: 270, endPoint x: 270, endPoint y: 270, distance: 19.4
click at [270, 270] on div "let tlHero = gsap.timeline(); tlHero.set(".main-wrap-for-rapport", { delay: 0.1…" at bounding box center [356, 286] width 310 height 423
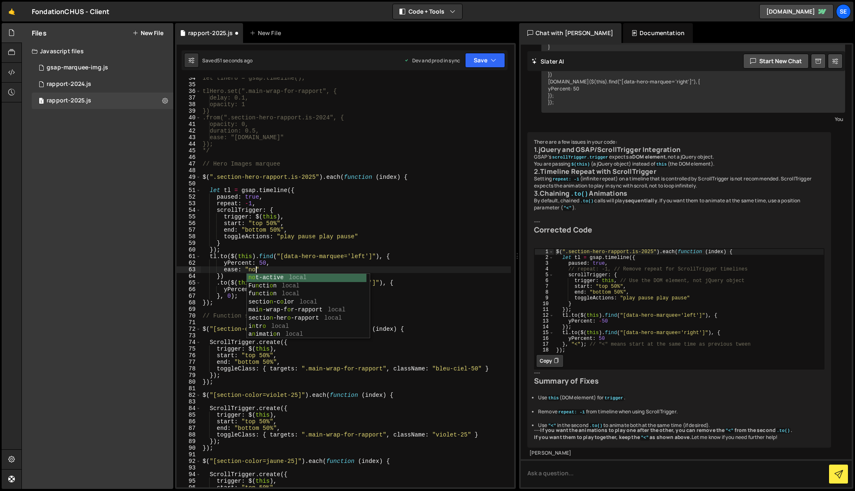
scroll to position [0, 4]
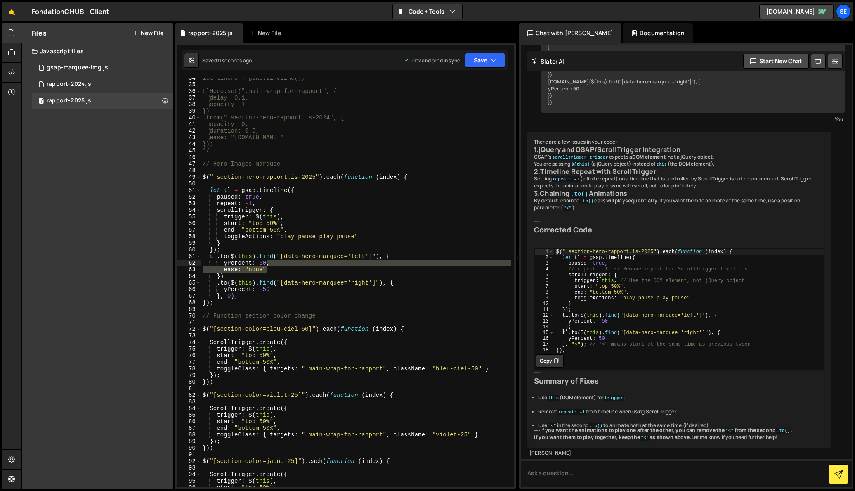
click at [267, 265] on div "let tlHero = gsap.timeline(); tlHero.set(".main-wrap-for-rapport", { delay: 0.1…" at bounding box center [356, 286] width 310 height 423
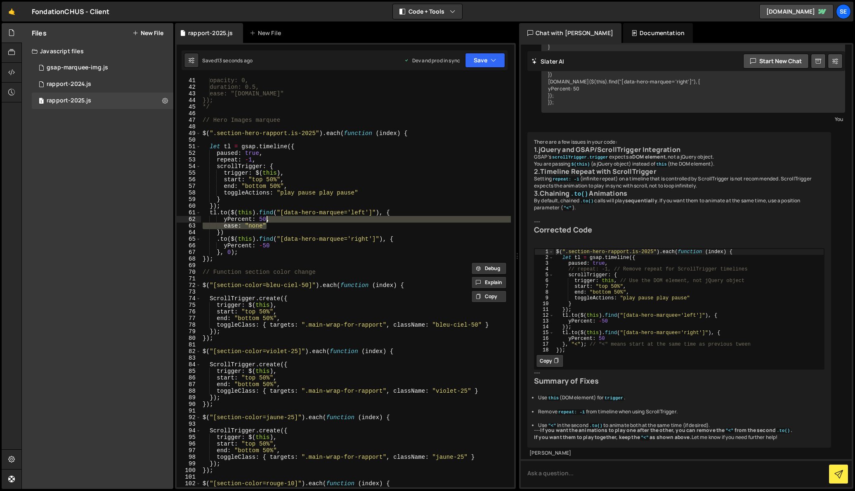
scroll to position [275, 0]
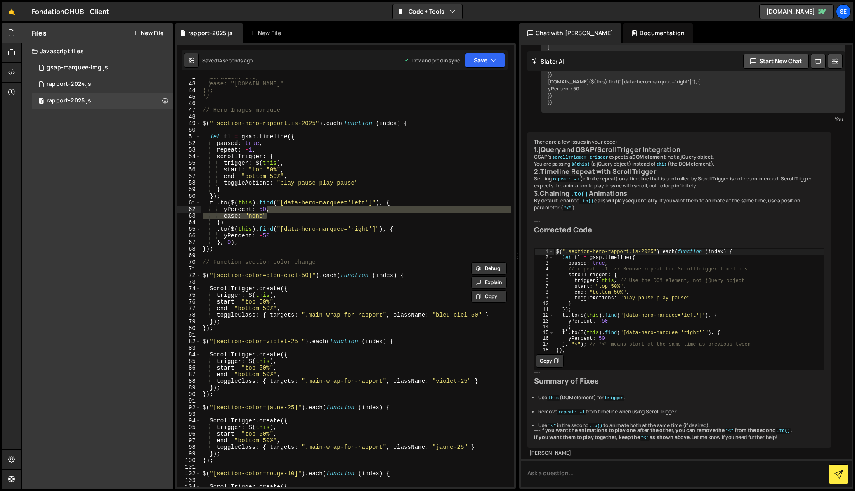
click at [273, 237] on div "duration: 0.5, ease: "[DOMAIN_NAME]" }); */ // Hero Images marquee $ ( ".sectio…" at bounding box center [356, 285] width 310 height 423
type textarea "yPercent: -50"
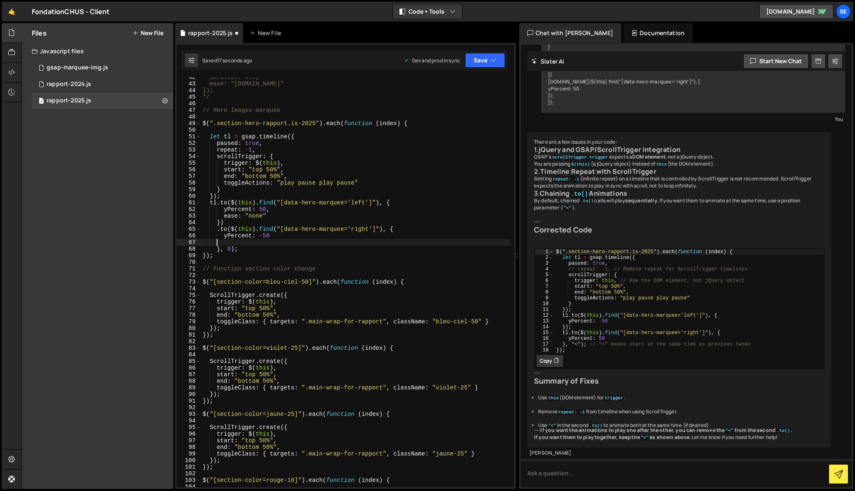
scroll to position [0, 0]
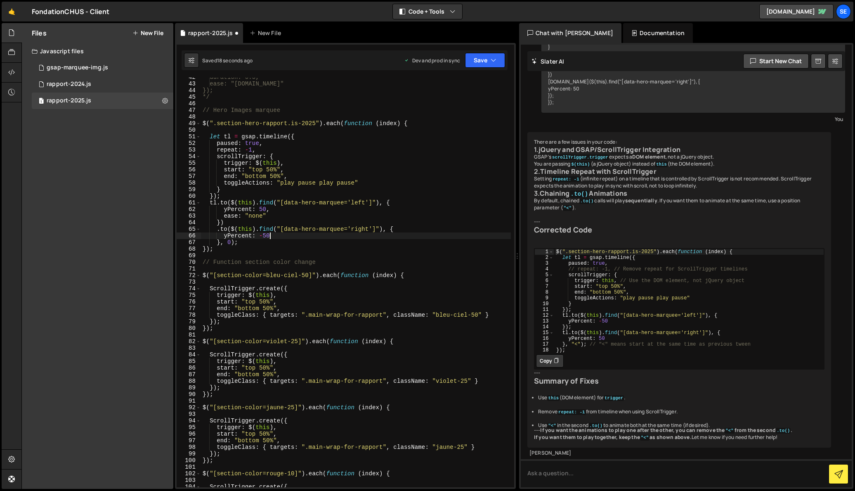
paste textarea "ease: "none""
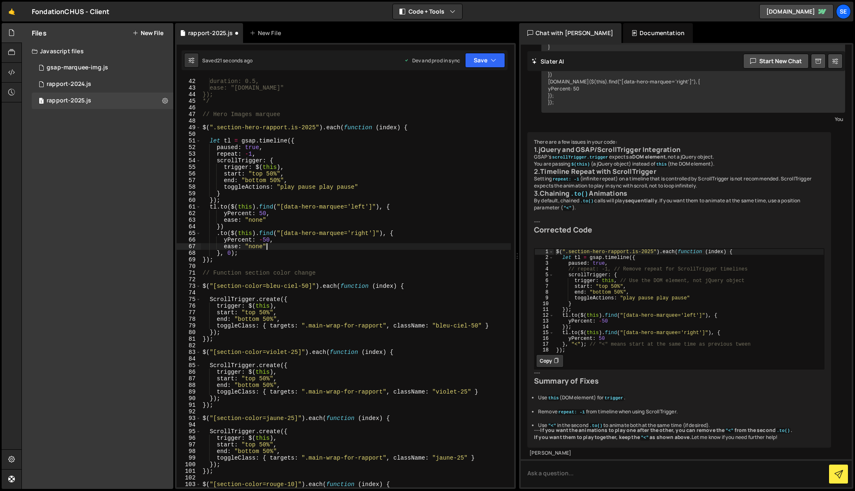
scroll to position [267, 0]
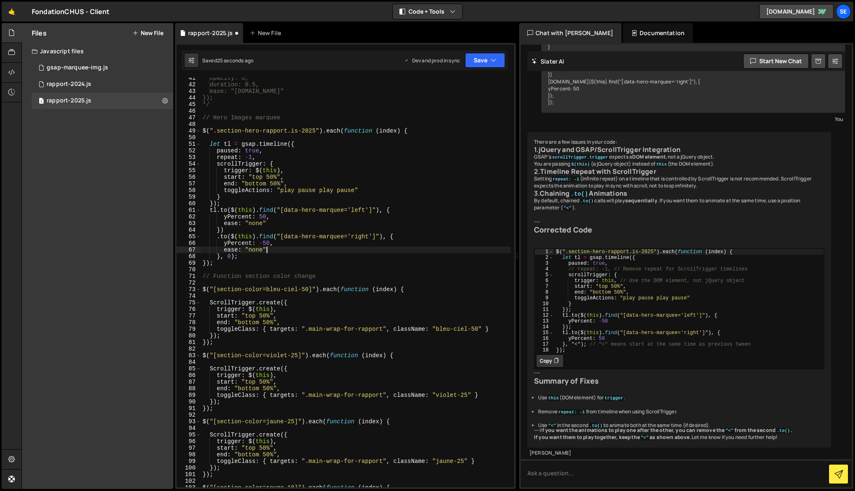
type textarea "ease: "none","
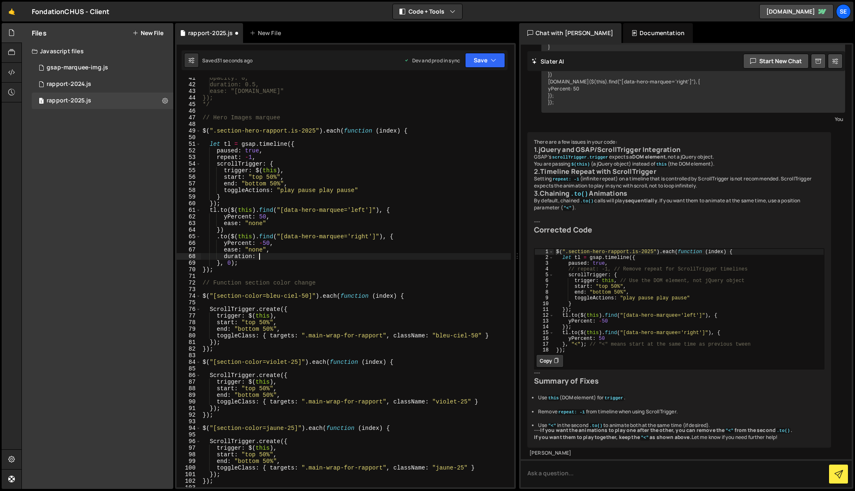
scroll to position [0, 4]
click at [287, 253] on div "opacity: 0, duration: 0.5, ease: "[DOMAIN_NAME]" }); */ // Hero Images marquee …" at bounding box center [356, 286] width 310 height 423
drag, startPoint x: 272, startPoint y: 257, endPoint x: 267, endPoint y: 249, distance: 9.1
click at [267, 249] on div "opacity: 0, duration: 0.5, ease: "[DOMAIN_NAME]" }); */ // Hero Images marquee …" at bounding box center [356, 286] width 310 height 423
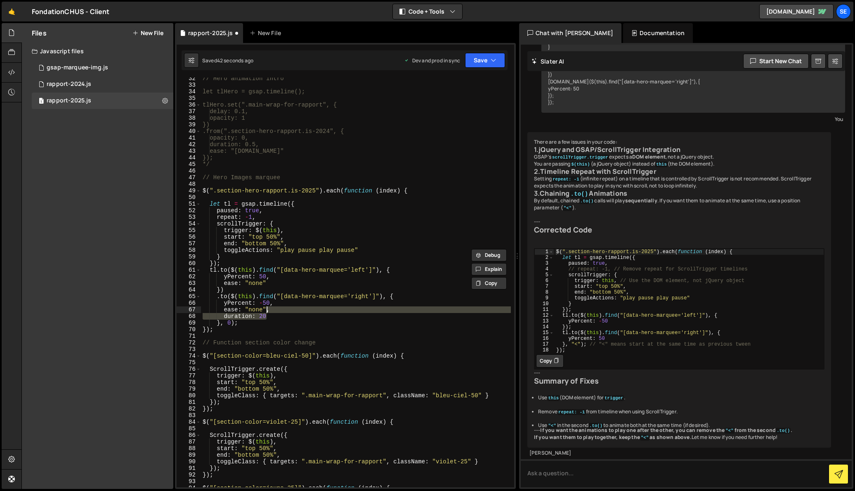
scroll to position [182, 0]
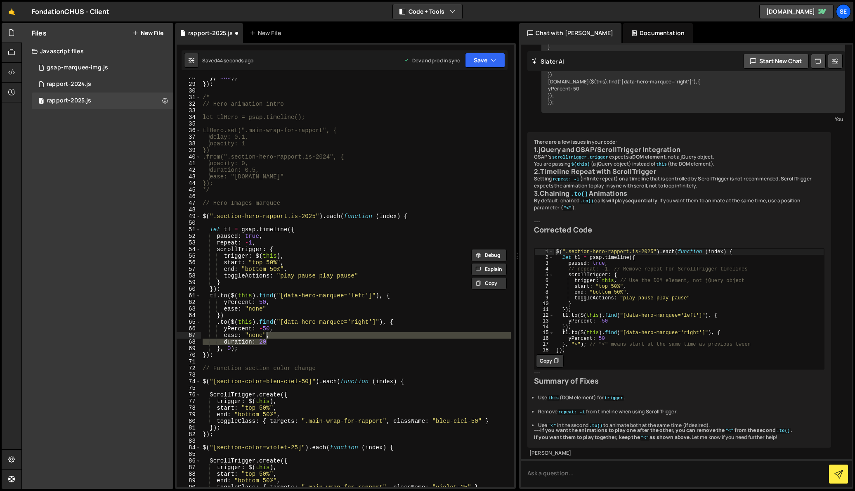
click at [268, 308] on div "} , 500 ) ; }) ; /* // Hero animation intro let tlHero = gsap.timeline(); tlHer…" at bounding box center [356, 285] width 310 height 423
type textarea "ease: "none","
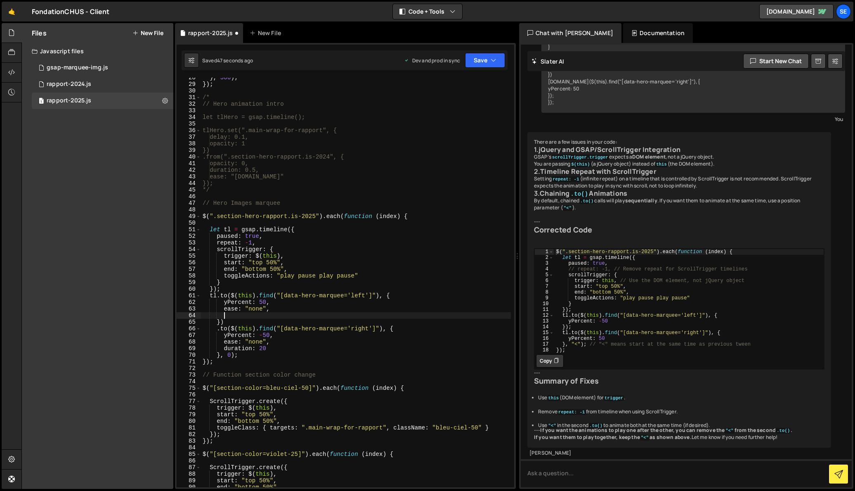
paste textarea "duration: 20"
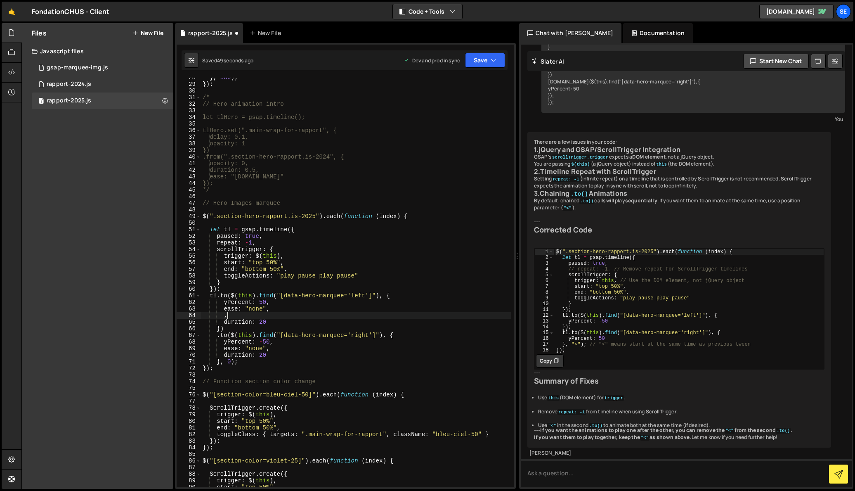
drag, startPoint x: 231, startPoint y: 315, endPoint x: 178, endPoint y: 308, distance: 52.8
click at [178, 308] on div "duration: 20 28 29 30 31 32 33 34 35 36 37 38 39 40 41 42 43 44 45 46 47 48 49 …" at bounding box center [346, 283] width 338 height 410
type textarea ","
drag, startPoint x: 236, startPoint y: 316, endPoint x: 187, endPoint y: 316, distance: 48.7
click at [188, 315] on div ", 28 29 30 31 32 33 34 35 36 37 38 39 40 41 42 43 44 45 46 47 48 49 50 51 52 53…" at bounding box center [346, 283] width 338 height 410
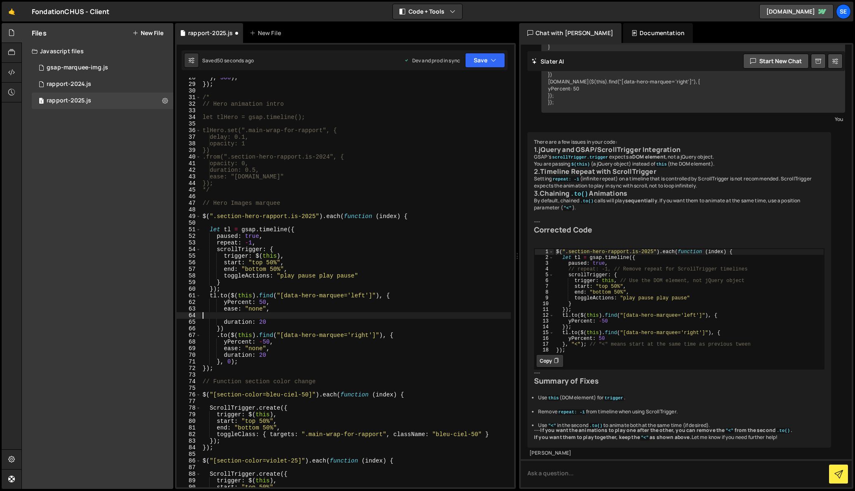
scroll to position [0, 0]
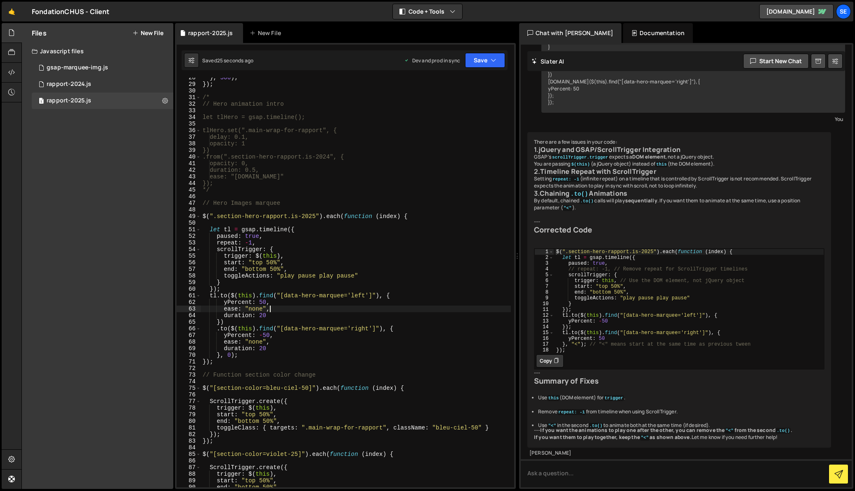
click at [269, 264] on div "} , 500 ) ; }) ; /* // Hero animation intro let tlHero = gsap.timeline(); tlHer…" at bounding box center [356, 285] width 310 height 423
click at [259, 271] on div "} , 500 ) ; }) ; /* // Hero animation intro let tlHero = gsap.timeline(); tlHer…" at bounding box center [356, 285] width 310 height 423
drag, startPoint x: 270, startPoint y: 269, endPoint x: 281, endPoint y: 269, distance: 10.3
click at [281, 269] on div "} , 500 ) ; }) ; /* // Hero animation intro let tlHero = gsap.timeline(); tlHer…" at bounding box center [356, 285] width 310 height 423
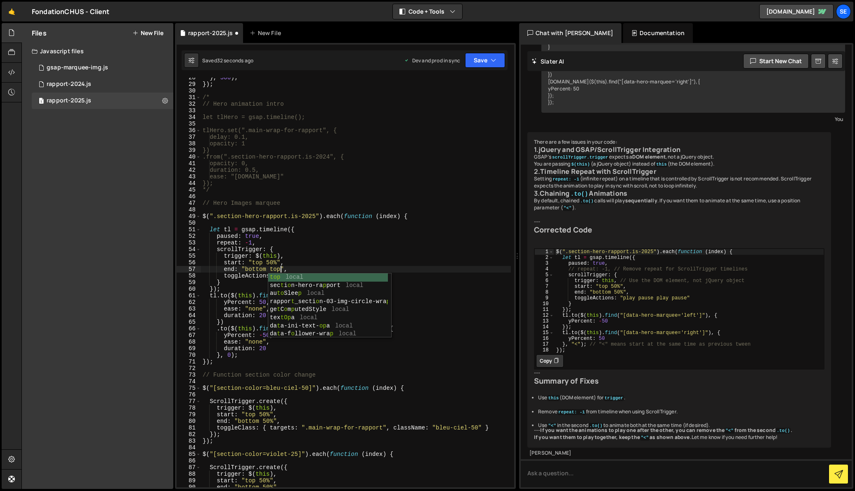
scroll to position [0, 5]
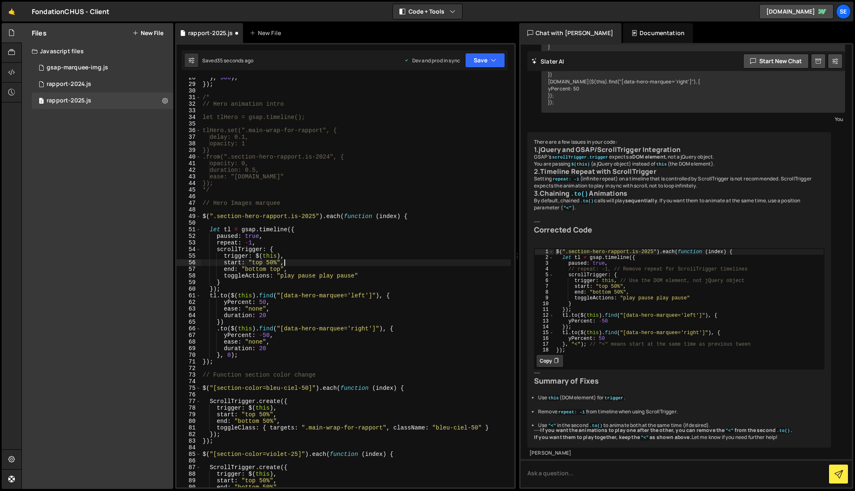
click at [296, 265] on div "} , 500 ) ; }) ; /* // Hero animation intro let tlHero = gsap.timeline(); tlHer…" at bounding box center [356, 285] width 310 height 423
drag, startPoint x: 271, startPoint y: 270, endPoint x: 280, endPoint y: 270, distance: 8.7
click at [280, 270] on div "} , 500 ) ; }) ; /* // Hero animation intro let tlHero = gsap.timeline(); tlHer…" at bounding box center [356, 285] width 310 height 423
drag, startPoint x: 276, startPoint y: 269, endPoint x: 277, endPoint y: 274, distance: 5.1
click at [276, 269] on div "} , 500 ) ; }) ; /* // Hero animation intro let tlHero = gsap.timeline(); tlHer…" at bounding box center [356, 285] width 310 height 423
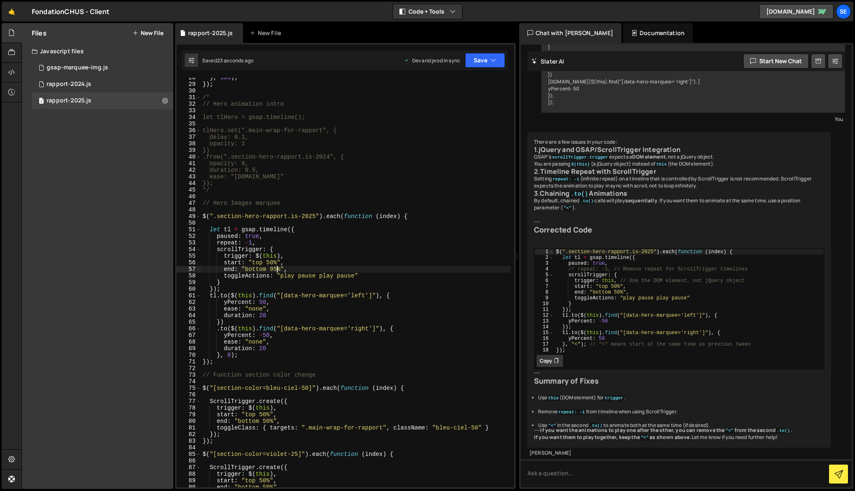
click at [275, 271] on div "} , 500 ) ; }) ; /* // Hero animation intro let tlHero = gsap.timeline(); tlHer…" at bounding box center [356, 285] width 310 height 423
click at [272, 270] on div "} , 500 ) ; }) ; /* // Hero animation intro let tlHero = gsap.timeline(); tlHer…" at bounding box center [356, 285] width 310 height 423
click at [263, 317] on div "} , 500 ) ; }) ; /* // Hero animation intro let tlHero = gsap.timeline(); tlHer…" at bounding box center [356, 285] width 310 height 423
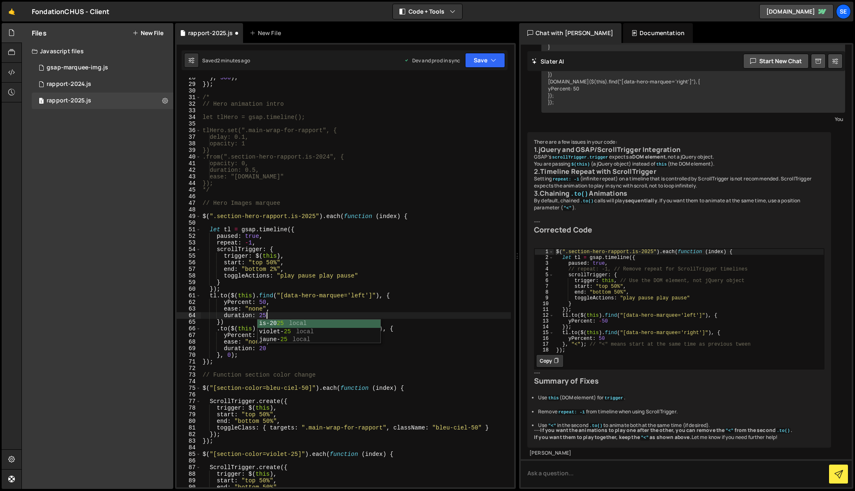
click at [264, 350] on div "} , 500 ) ; }) ; /* // Hero animation intro let tlHero = gsap.timeline(); tlHer…" at bounding box center [356, 285] width 310 height 423
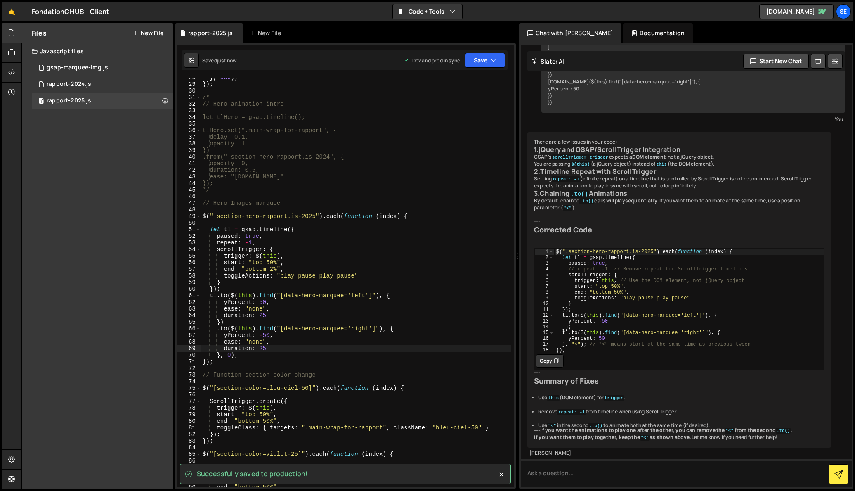
type textarea "duration: 25"
